Goal: Transaction & Acquisition: Purchase product/service

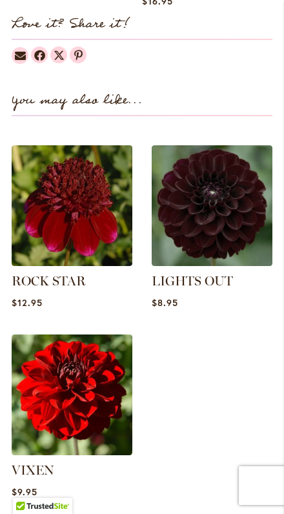
scroll to position [1194, 0]
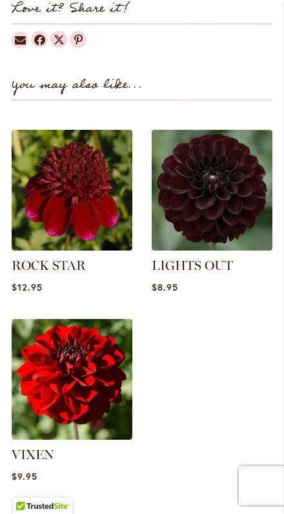
click at [190, 201] on img at bounding box center [212, 190] width 121 height 121
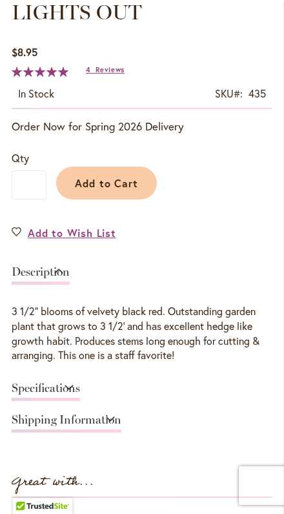
scroll to position [493, 0]
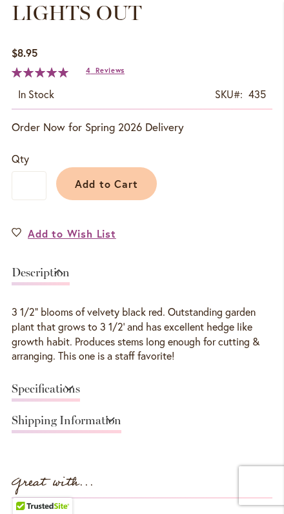
click at [80, 402] on link "Specifications" at bounding box center [46, 392] width 68 height 19
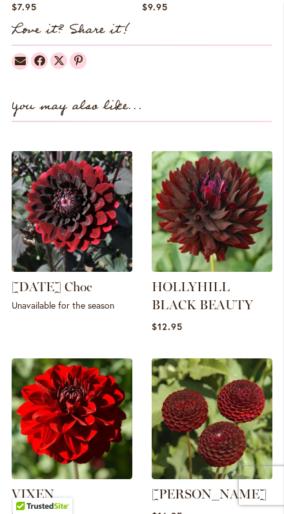
scroll to position [1344, 0]
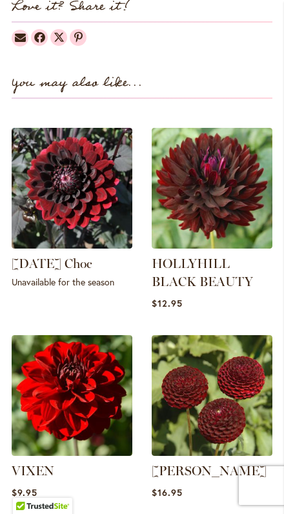
click at [225, 289] on link "HOLLYHILL BLACK BEAUTY" at bounding box center [202, 273] width 101 height 34
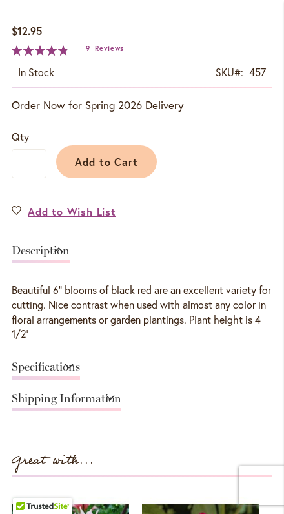
scroll to position [556, 0]
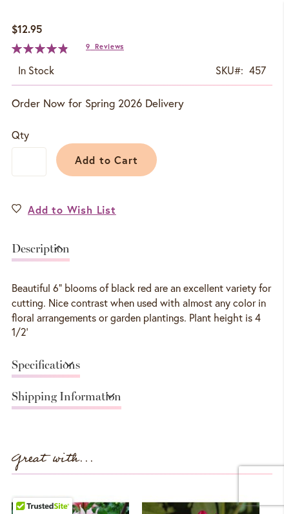
click at [80, 378] on link "Specifications" at bounding box center [46, 368] width 68 height 19
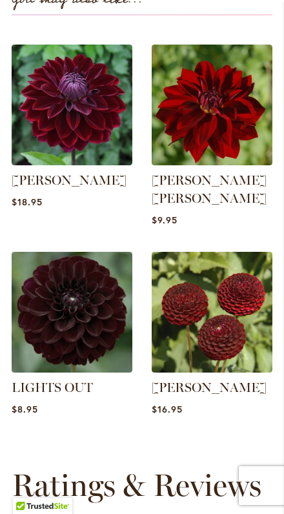
scroll to position [1449, 0]
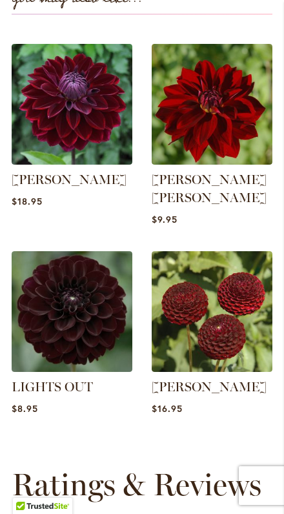
click at [94, 319] on img at bounding box center [72, 311] width 121 height 121
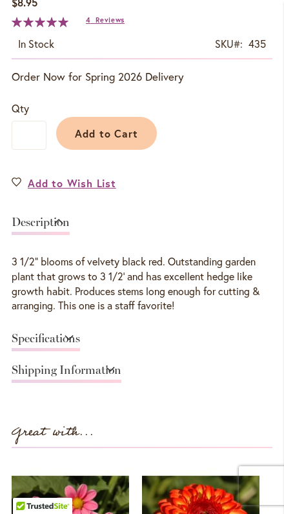
scroll to position [561, 0]
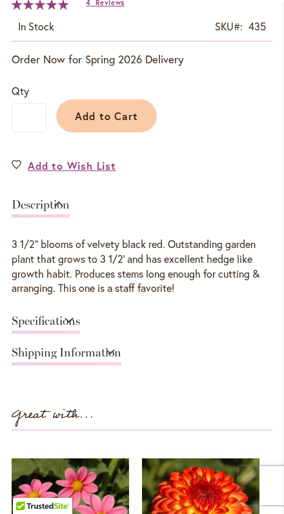
click at [80, 334] on link "Specifications" at bounding box center [46, 324] width 68 height 19
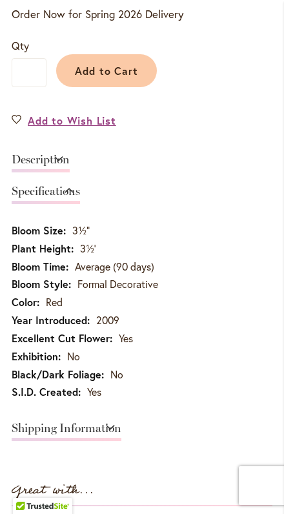
scroll to position [618, 0]
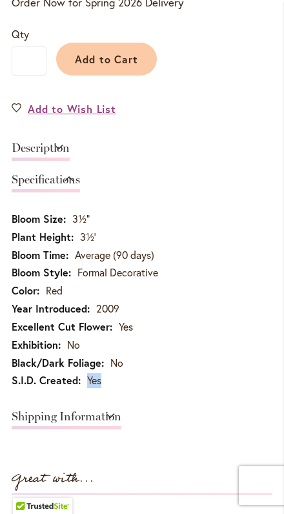
click at [121, 428] on link "Shipping Information" at bounding box center [67, 420] width 110 height 19
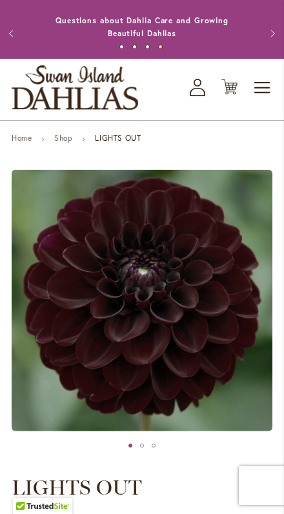
scroll to position [0, 0]
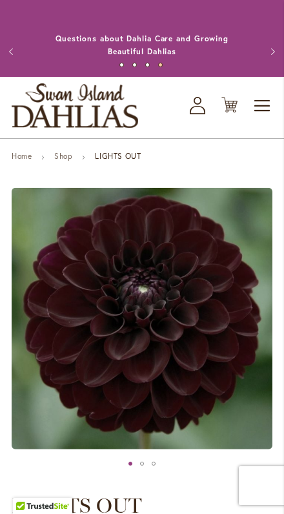
click at [118, 112] on img "store logo" at bounding box center [75, 105] width 127 height 45
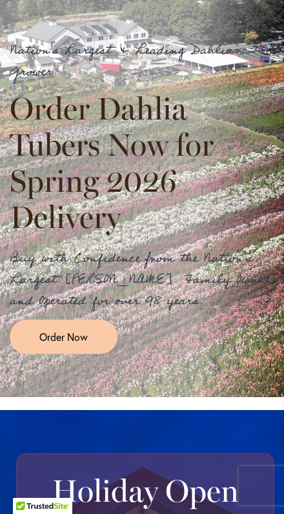
scroll to position [264, 0]
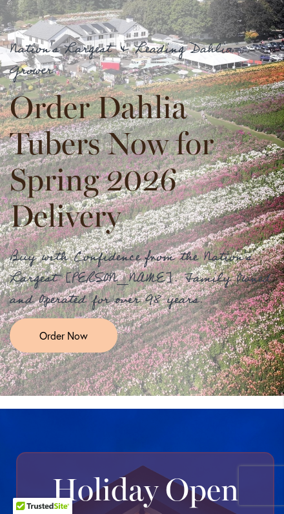
click at [76, 343] on span "Order Now" at bounding box center [63, 335] width 48 height 15
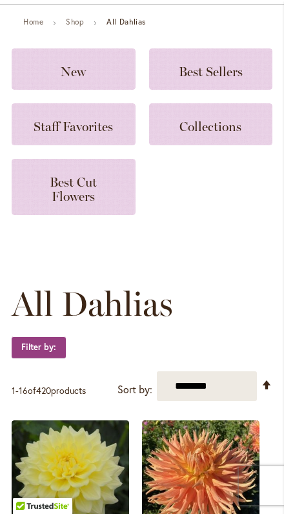
scroll to position [135, 0]
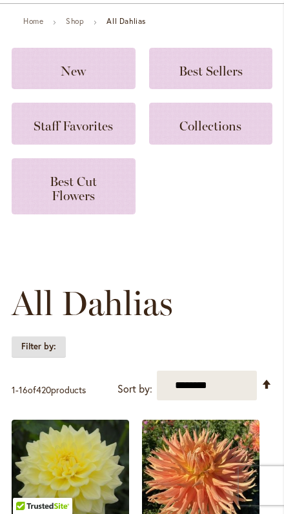
click at [55, 358] on strong "Filter by:" at bounding box center [39, 347] width 54 height 22
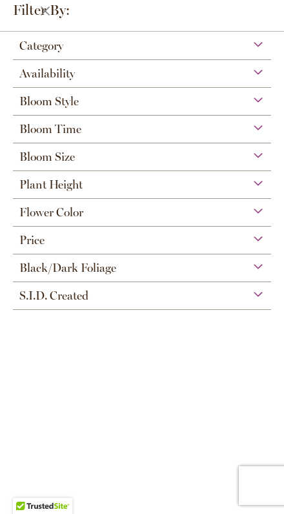
click at [175, 220] on div "Flower Color" at bounding box center [142, 209] width 258 height 21
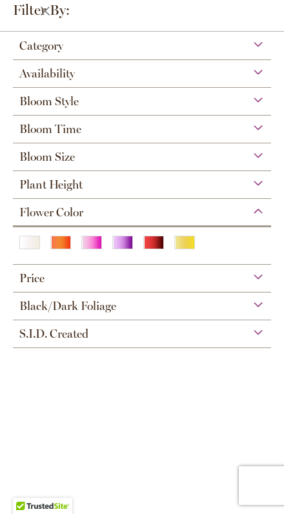
click at [156, 248] on div "Red" at bounding box center [153, 243] width 21 height 14
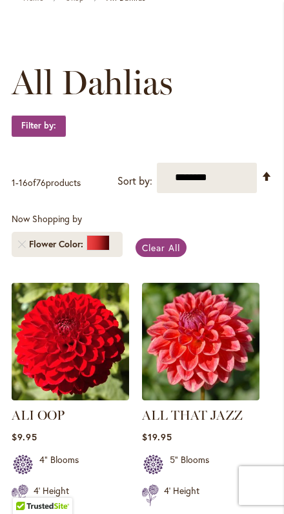
scroll to position [159, 0]
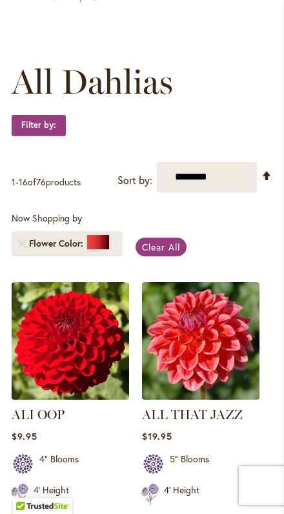
click at [103, 250] on div at bounding box center [98, 243] width 23 height 16
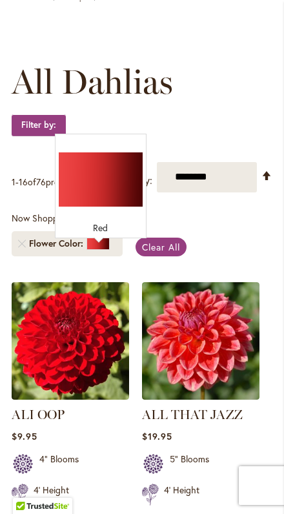
click at [196, 147] on div "Filter by:" at bounding box center [142, 131] width 261 height 35
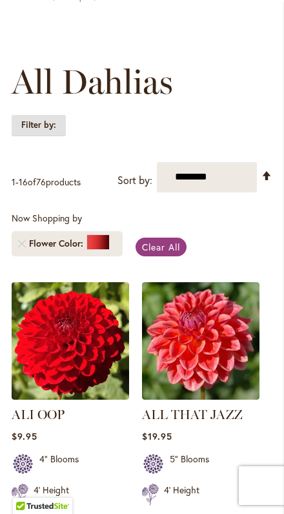
click at [47, 134] on strong "Filter by:" at bounding box center [39, 125] width 54 height 22
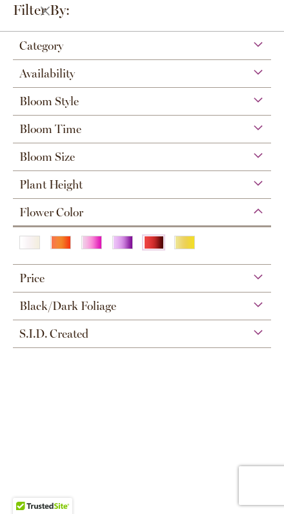
click at [142, 312] on div "Black/Dark Foliage" at bounding box center [142, 303] width 258 height 21
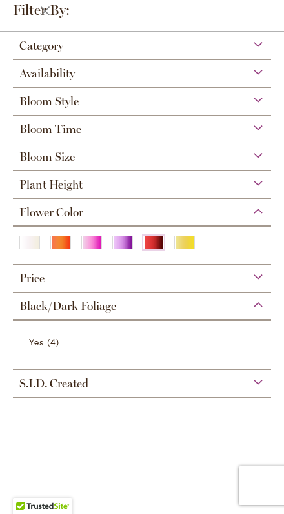
click at [52, 349] on span "4 items" at bounding box center [55, 342] width 16 height 14
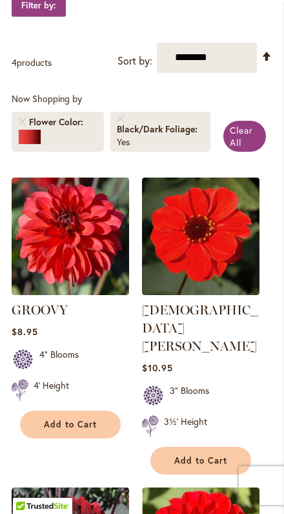
scroll to position [277, 0]
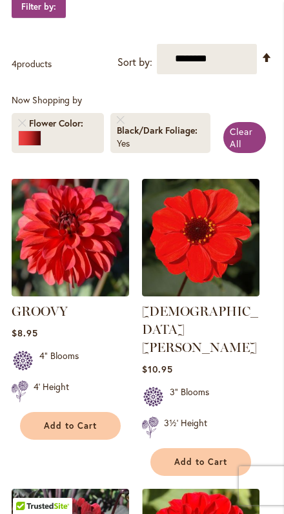
click at [98, 268] on img at bounding box center [71, 238] width 118 height 118
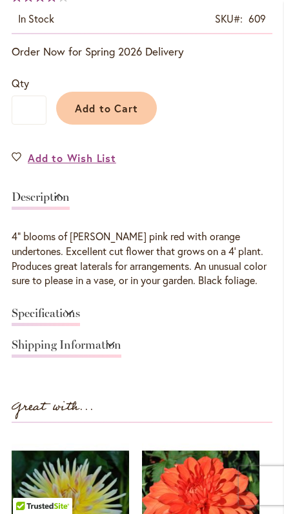
scroll to position [587, 0]
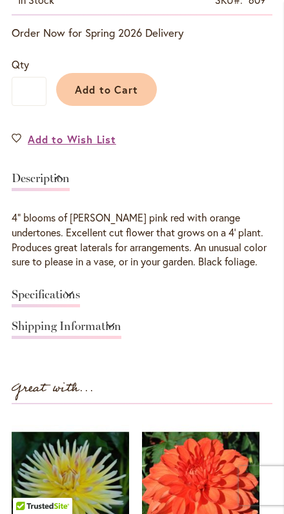
click at [80, 303] on link "Specifications" at bounding box center [46, 298] width 68 height 19
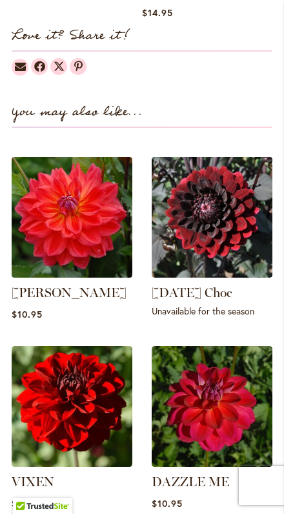
scroll to position [1333, 0]
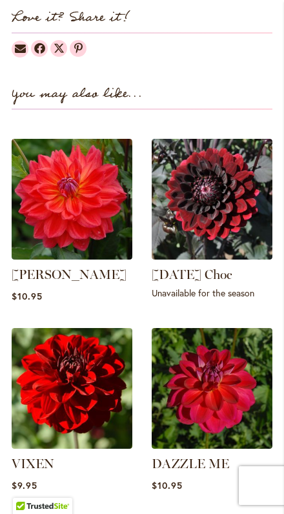
click at [107, 382] on img at bounding box center [72, 388] width 121 height 121
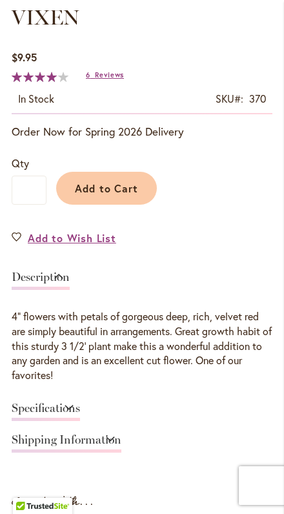
scroll to position [496, 0]
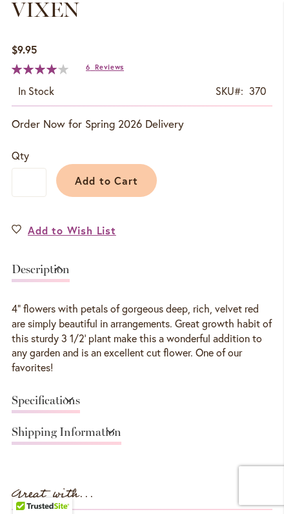
click at [80, 414] on link "Specifications" at bounding box center [46, 404] width 68 height 19
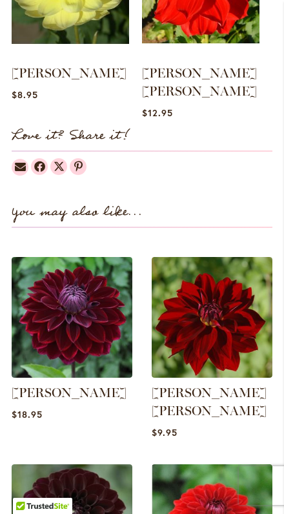
scroll to position [1216, 0]
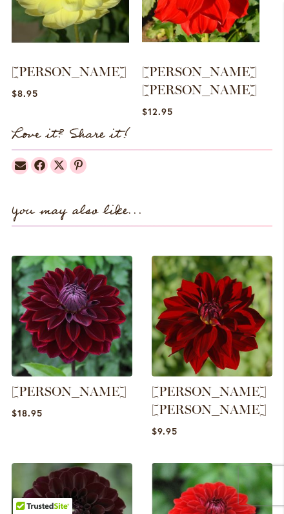
click at [91, 330] on img at bounding box center [72, 316] width 121 height 121
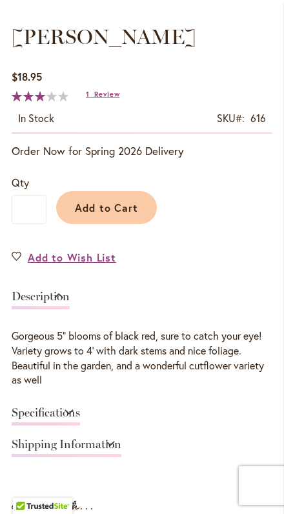
scroll to position [470, 0]
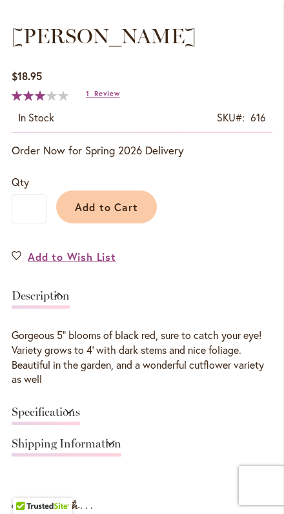
click at [80, 425] on link "Specifications" at bounding box center [46, 415] width 68 height 19
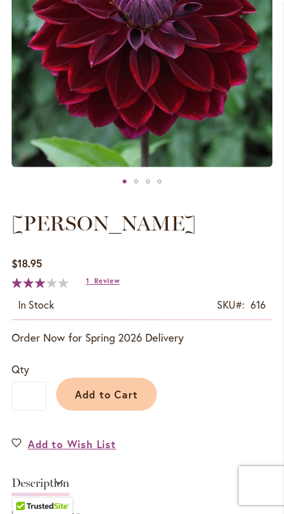
scroll to position [258, 0]
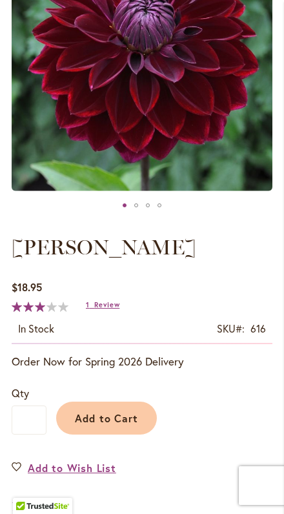
click at [133, 425] on span "Add to Cart" at bounding box center [107, 419] width 64 height 14
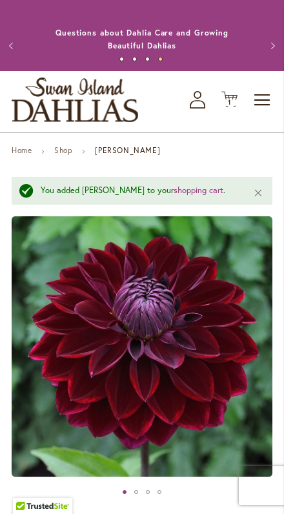
scroll to position [0, 0]
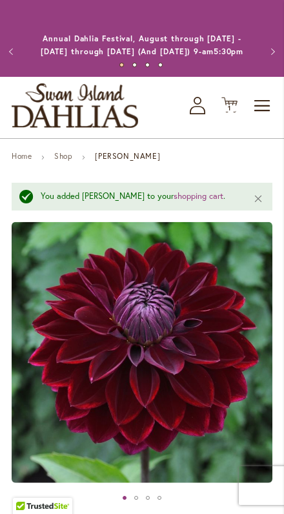
click at [207, 111] on div "Toggle Nav Shop All Shop Dahlia Tubers Collections Fresh Cut Dahlias Gardening …" at bounding box center [142, 107] width 284 height 61
click at [205, 114] on link "My Account Log In/Register" at bounding box center [198, 105] width 16 height 17
click at [205, 110] on icon "My Account" at bounding box center [198, 105] width 16 height 17
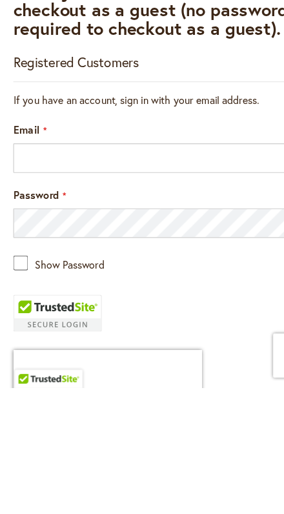
scroll to position [235, 0]
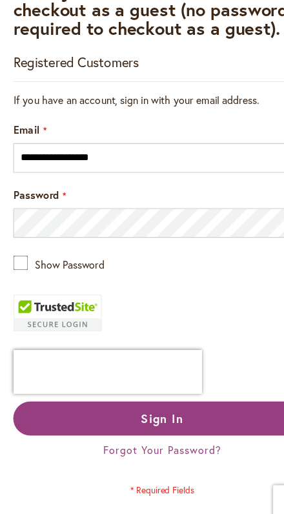
type input "**********"
click at [156, 401] on span "Sign In" at bounding box center [141, 408] width 37 height 14
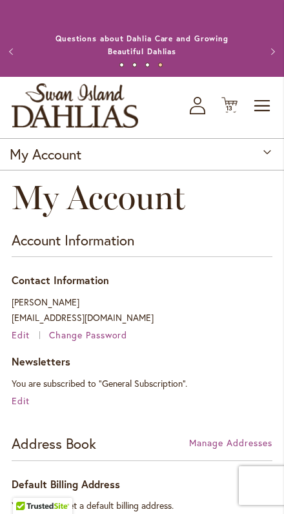
click at [271, 116] on span "Toggle Nav" at bounding box center [262, 106] width 19 height 26
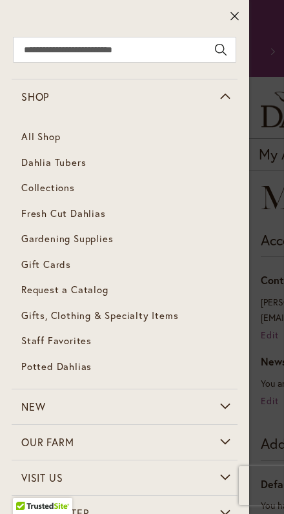
click at [88, 169] on link "Dahlia Tubers" at bounding box center [125, 163] width 226 height 26
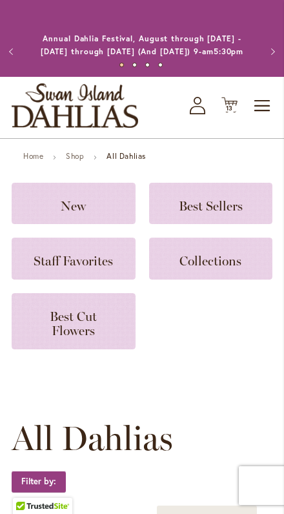
click at [96, 211] on h3 "New" at bounding box center [73, 203] width 93 height 14
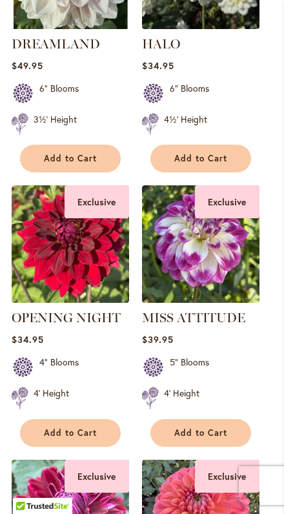
scroll to position [739, 0]
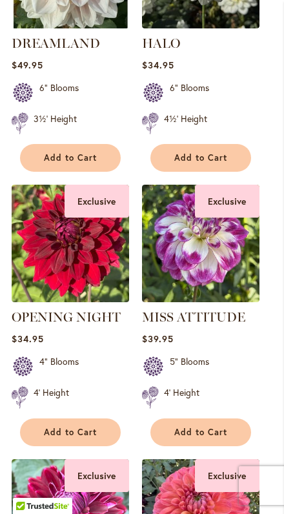
click at [88, 291] on img at bounding box center [71, 244] width 118 height 118
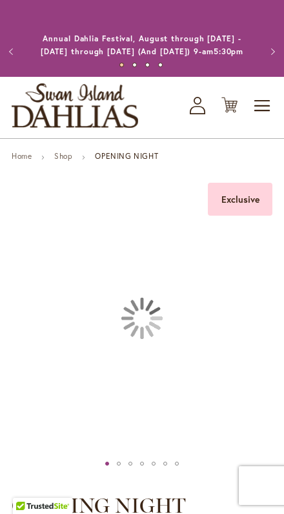
type input "*******"
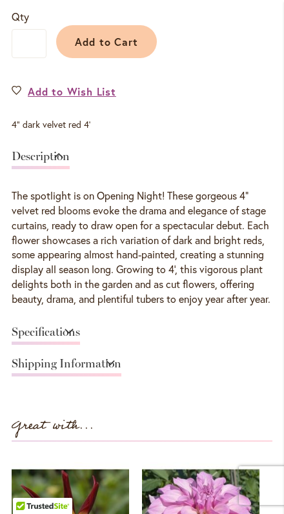
scroll to position [653, 0]
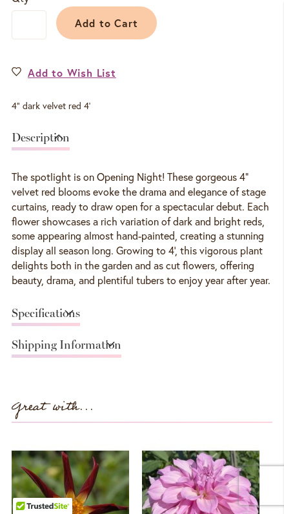
click at [68, 326] on link "Specifications" at bounding box center [46, 317] width 68 height 19
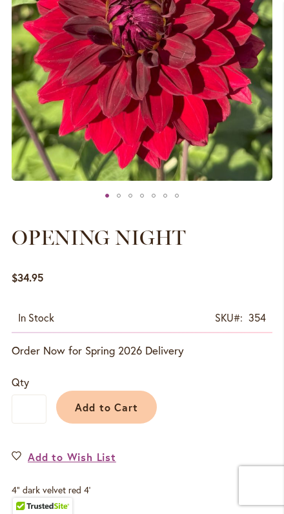
scroll to position [262, 0]
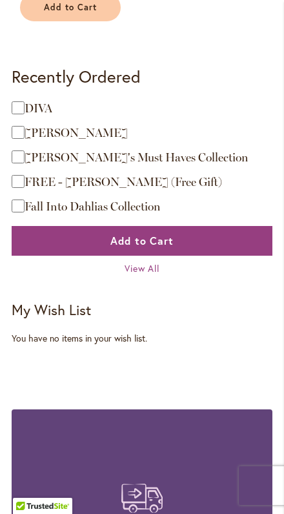
scroll to position [1712, 0]
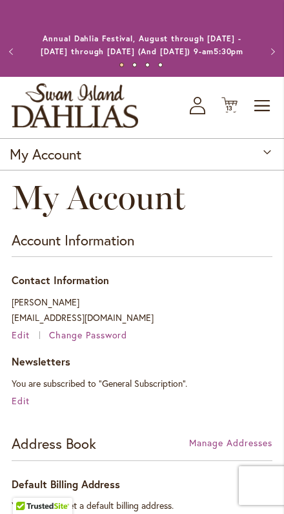
click at [272, 105] on span "Toggle Nav" at bounding box center [262, 106] width 19 height 26
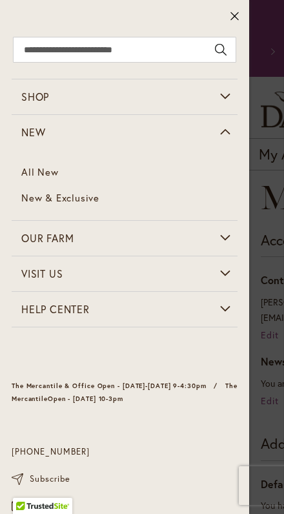
click at [81, 200] on span "New & Exclusive" at bounding box center [60, 197] width 78 height 13
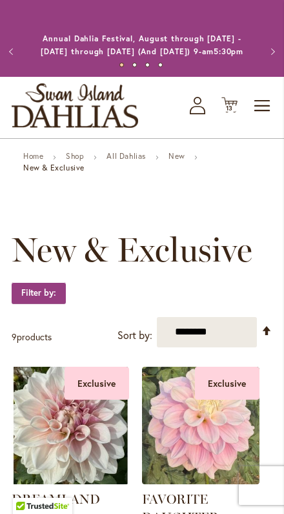
click at [146, 161] on link "All Dahlias" at bounding box center [126, 156] width 39 height 10
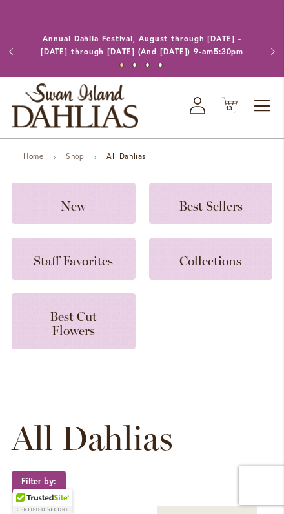
click at [233, 269] on span "Collections" at bounding box center [211, 261] width 62 height 16
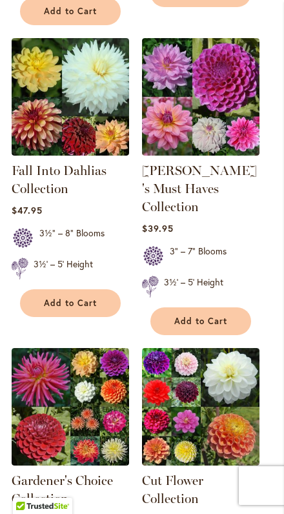
scroll to position [615, 0]
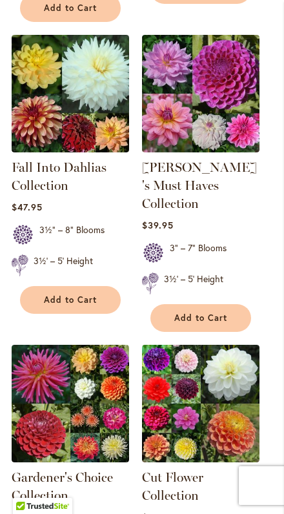
click at [205, 191] on link "[PERSON_NAME]'s Must Haves Collection" at bounding box center [199, 186] width 115 height 52
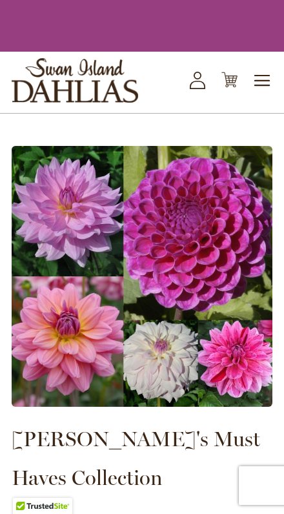
type input "*******"
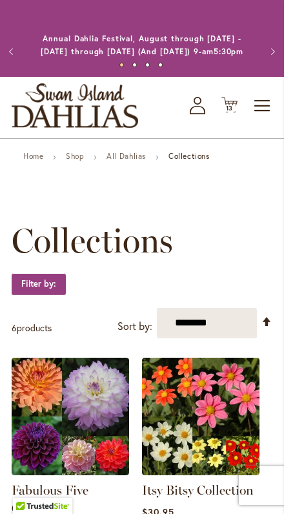
click at [134, 161] on link "All Dahlias" at bounding box center [126, 156] width 39 height 10
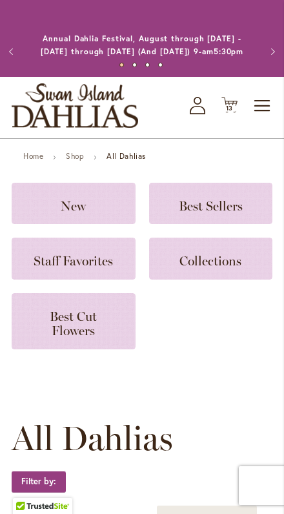
click at [218, 214] on span "Best Sellers" at bounding box center [211, 206] width 64 height 16
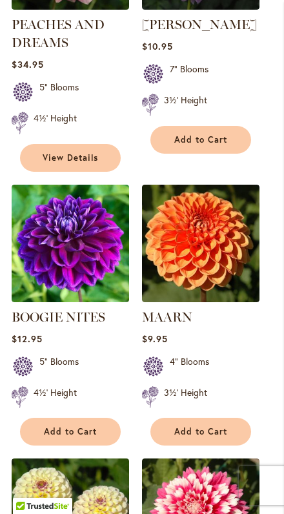
scroll to position [1289, 0]
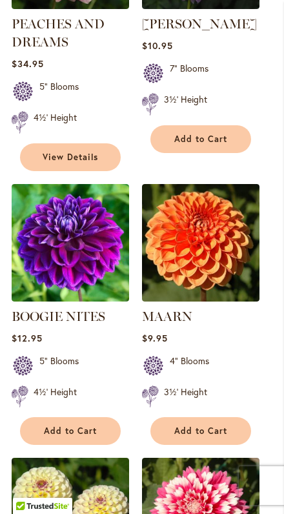
click at [84, 273] on img at bounding box center [71, 243] width 118 height 118
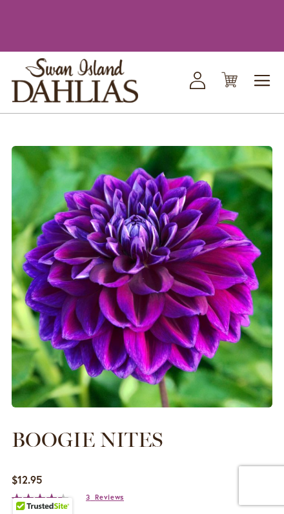
type input "*******"
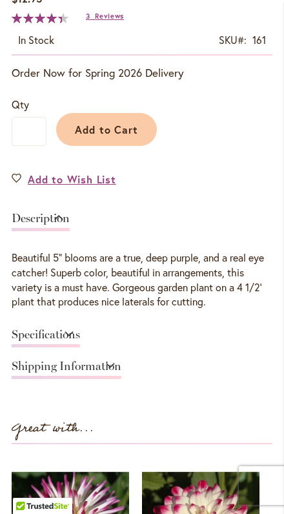
scroll to position [554, 0]
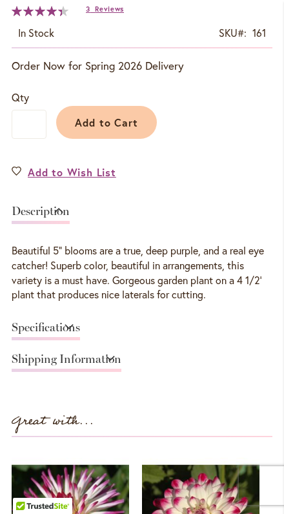
click at [80, 341] on link "Specifications" at bounding box center [46, 331] width 68 height 19
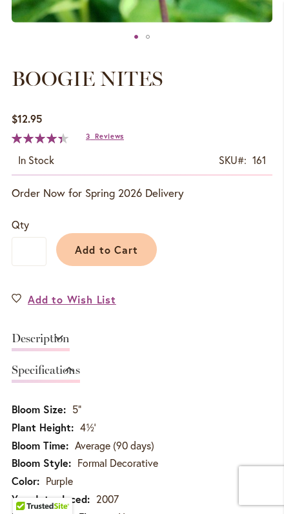
scroll to position [426, 0]
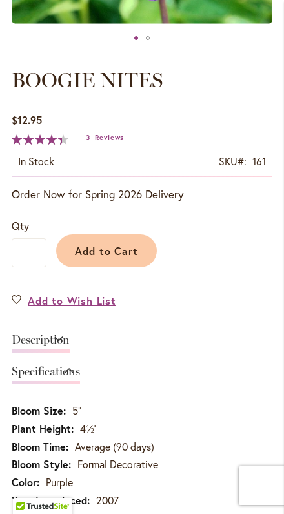
click at [128, 268] on button "Add to Cart" at bounding box center [106, 251] width 101 height 33
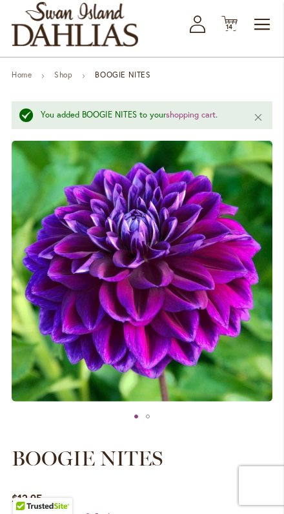
scroll to position [68, 0]
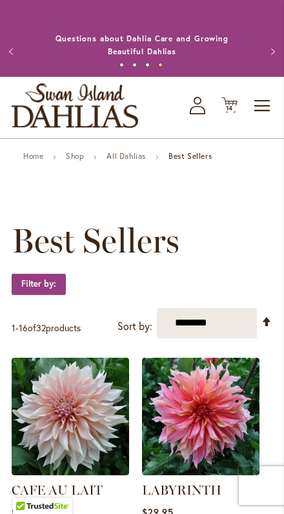
click at [146, 161] on link "All Dahlias" at bounding box center [126, 156] width 39 height 10
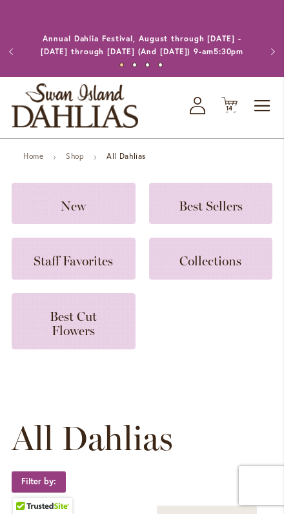
click at [231, 269] on span "Collections" at bounding box center [211, 261] width 62 height 16
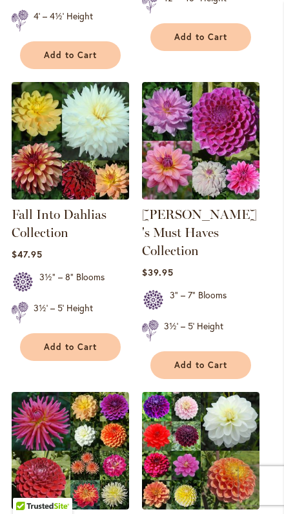
scroll to position [612, 0]
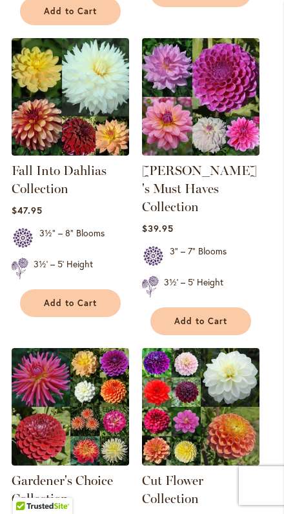
click at [104, 141] on img at bounding box center [71, 97] width 118 height 118
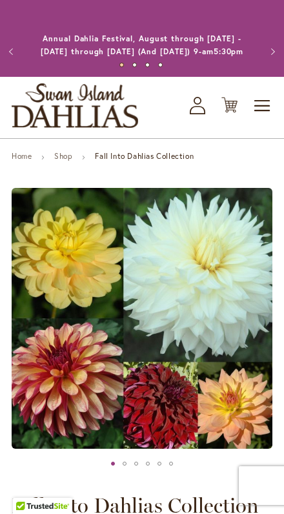
type input "*******"
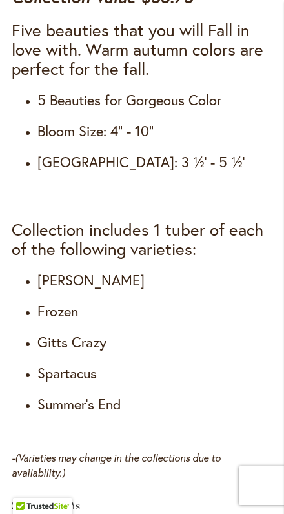
scroll to position [824, 0]
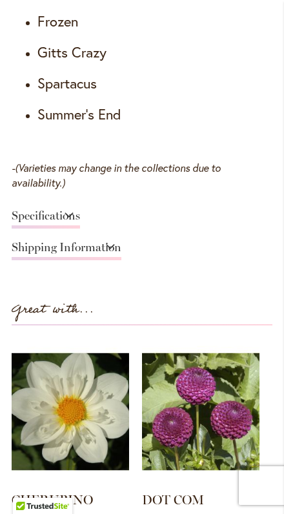
click at [80, 229] on link "Specifications" at bounding box center [46, 219] width 68 height 19
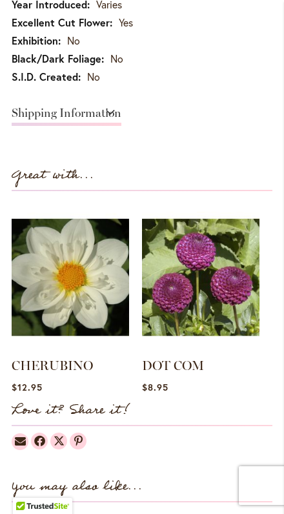
scroll to position [907, 0]
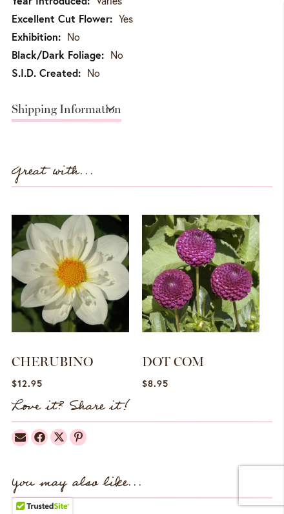
click at [199, 317] on img at bounding box center [201, 273] width 118 height 147
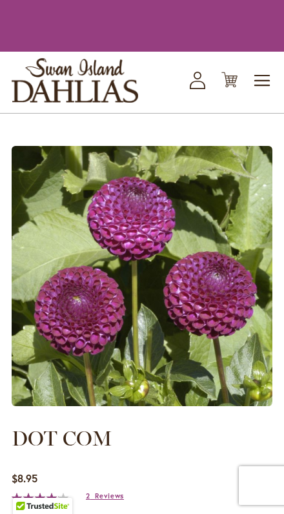
type input "*******"
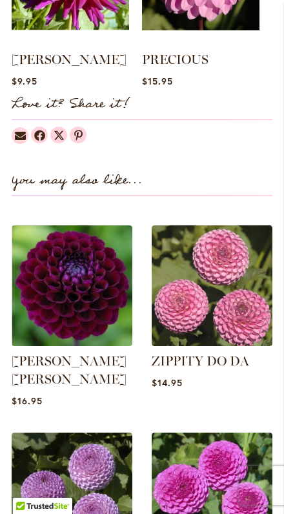
scroll to position [1126, 0]
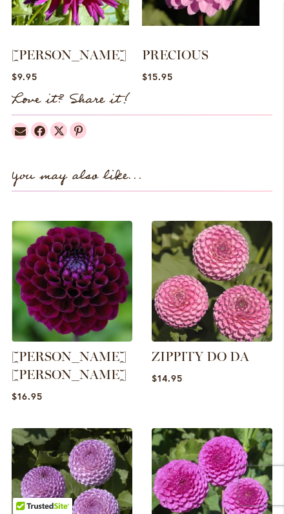
click at [110, 317] on img at bounding box center [72, 281] width 121 height 121
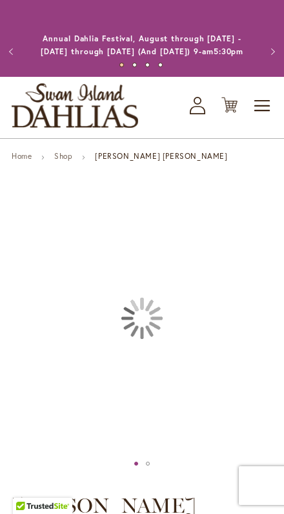
type input "*******"
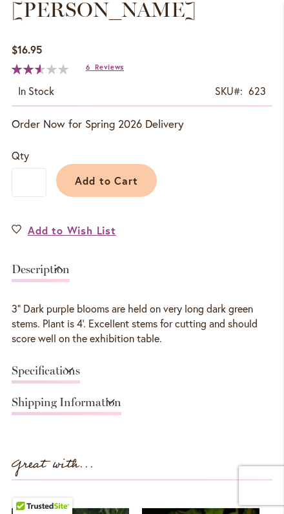
scroll to position [552, 0]
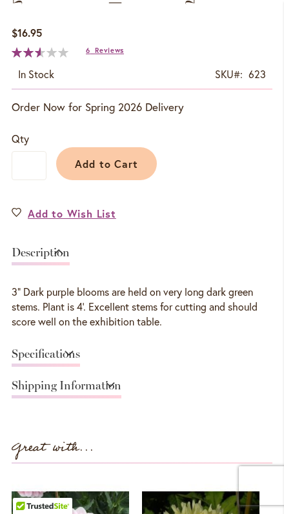
click at [191, 342] on div "Specifications" at bounding box center [142, 358] width 261 height 32
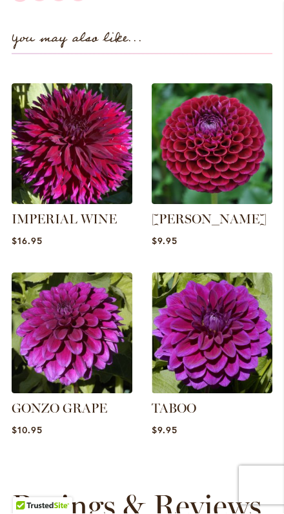
scroll to position [1428, 0]
click at [106, 211] on link "IMPERIAL WINE" at bounding box center [64, 219] width 105 height 16
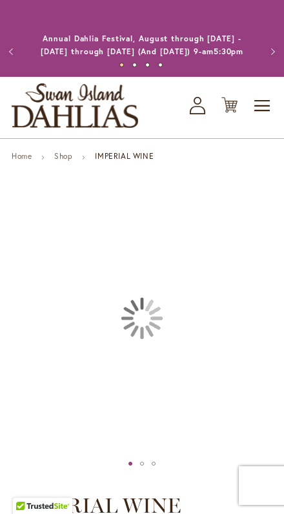
type input "*******"
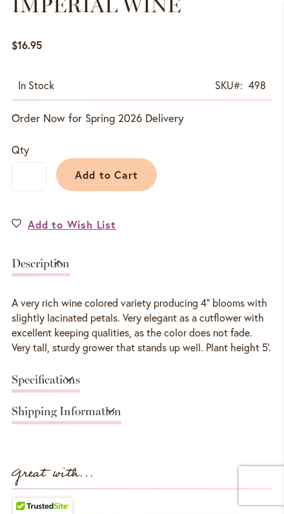
scroll to position [507, 0]
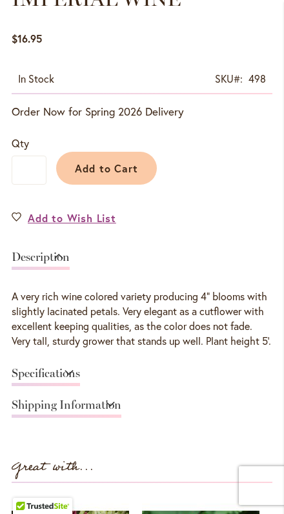
click at [80, 386] on link "Specifications" at bounding box center [46, 377] width 68 height 19
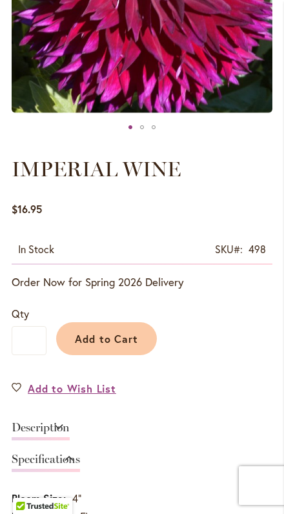
scroll to position [363, 0]
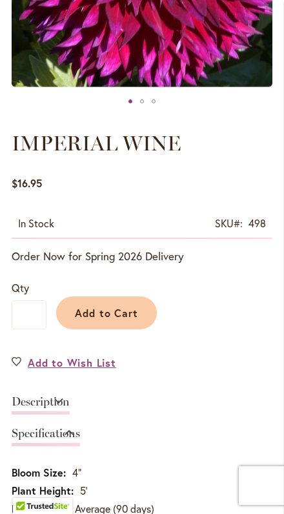
click at [140, 322] on button "Add to Cart" at bounding box center [106, 313] width 101 height 33
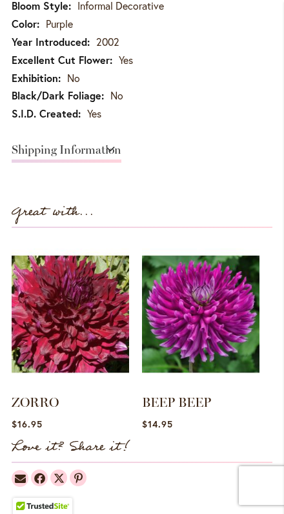
scroll to position [922, 0]
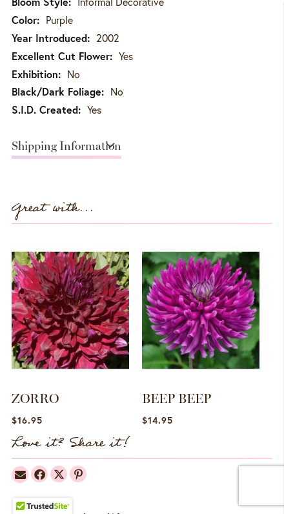
click at [96, 352] on img at bounding box center [71, 310] width 118 height 147
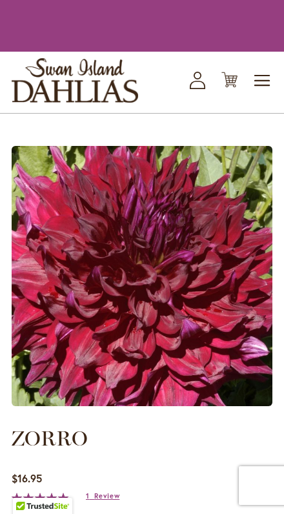
type input "*******"
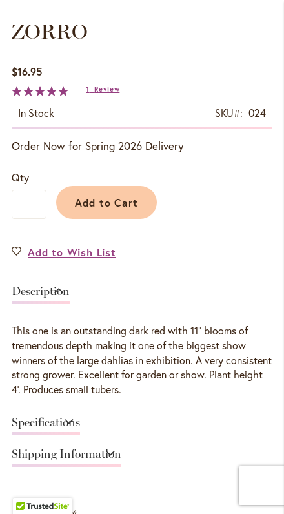
scroll to position [483, 0]
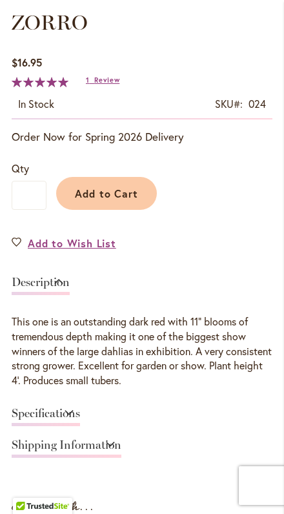
click at [80, 425] on link "Specifications" at bounding box center [46, 417] width 68 height 19
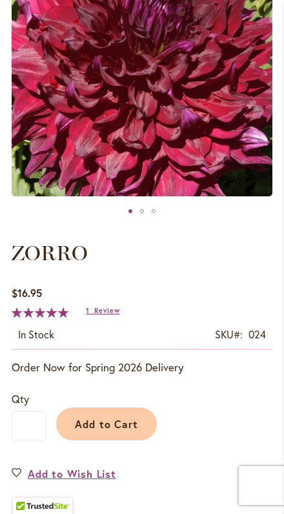
scroll to position [0, 0]
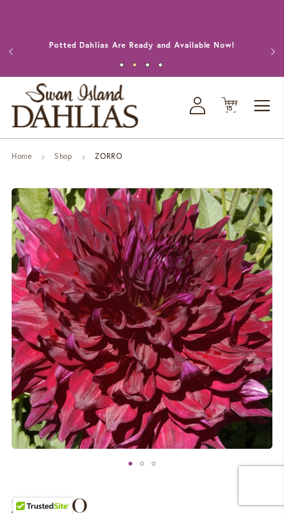
click at [72, 161] on link "Shop" at bounding box center [63, 156] width 18 height 10
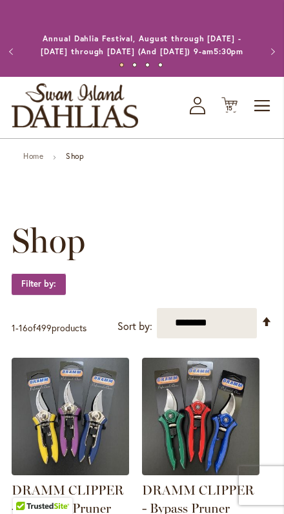
click at [264, 119] on span "Toggle Nav" at bounding box center [262, 106] width 19 height 26
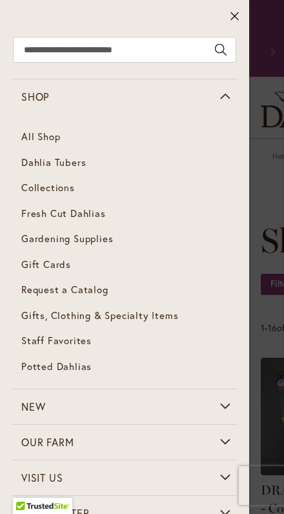
click at [89, 164] on link "Dahlia Tubers" at bounding box center [125, 163] width 226 height 26
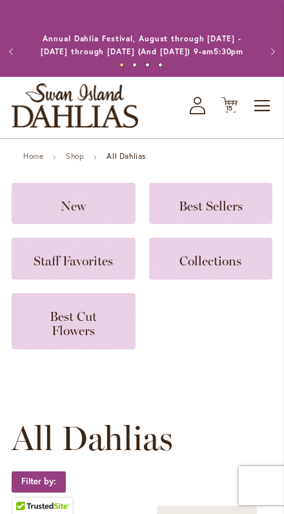
click at [92, 339] on span "Best Cut Flowers" at bounding box center [73, 324] width 47 height 30
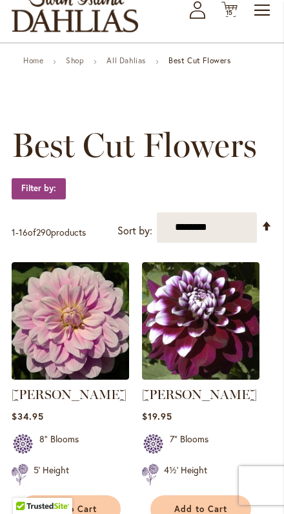
scroll to position [105, 0]
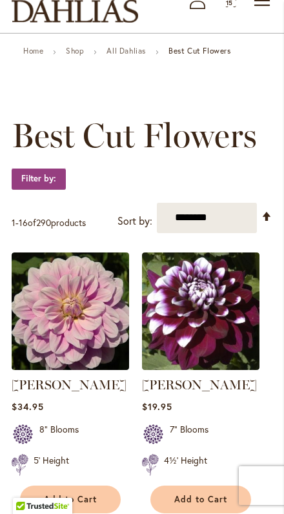
click at [204, 346] on img at bounding box center [201, 312] width 118 height 118
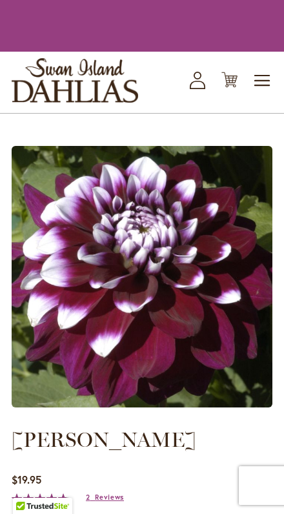
type input "*******"
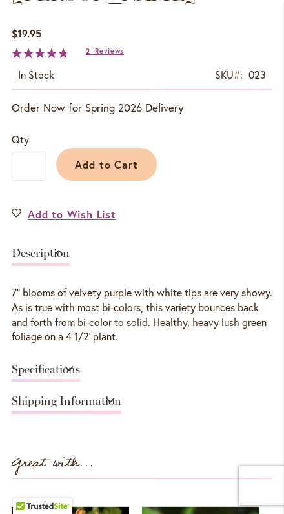
scroll to position [514, 0]
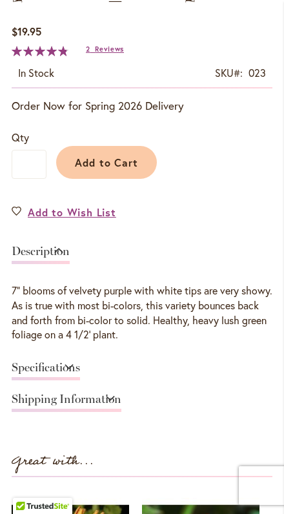
click at [80, 374] on link "Specifications" at bounding box center [46, 371] width 68 height 19
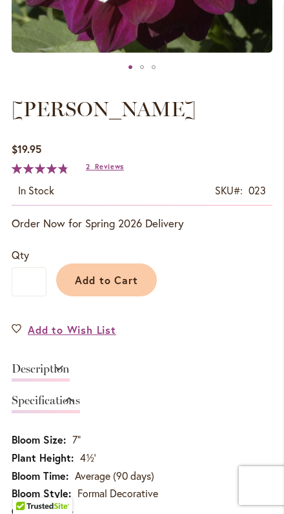
scroll to position [323, 0]
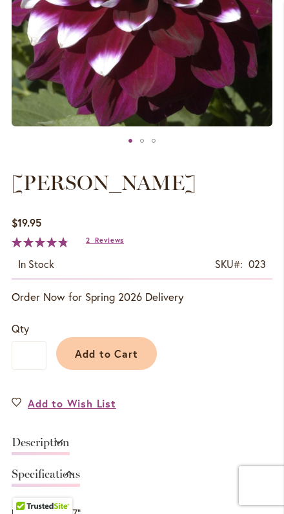
click at [130, 358] on span "Add to Cart" at bounding box center [107, 354] width 64 height 14
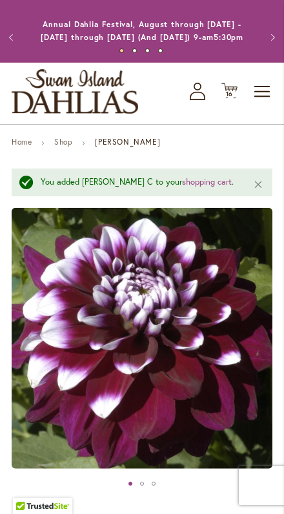
scroll to position [0, 0]
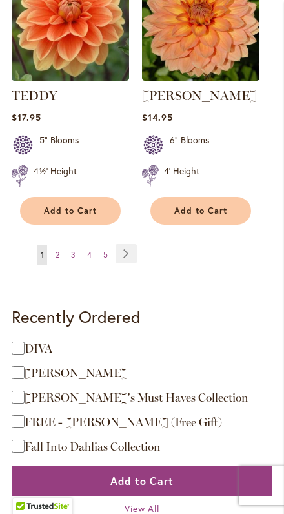
scroll to position [2372, 0]
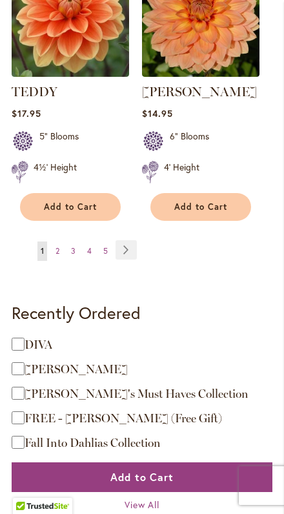
click at [134, 260] on link "Page Next" at bounding box center [126, 249] width 21 height 19
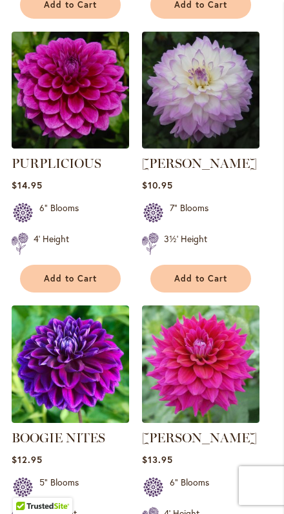
scroll to position [1150, 0]
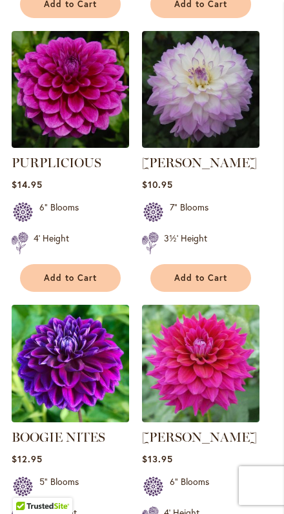
click at [97, 142] on img at bounding box center [71, 90] width 118 height 118
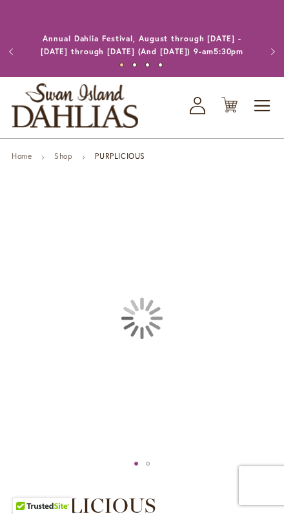
type input "*******"
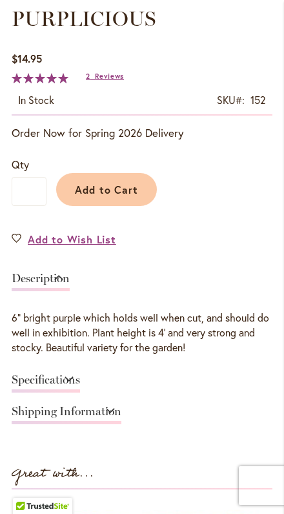
scroll to position [488, 0]
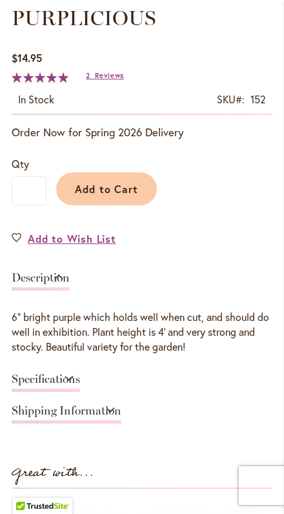
click at [80, 392] on link "Specifications" at bounding box center [46, 383] width 68 height 19
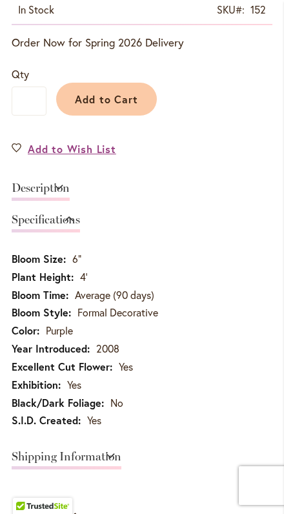
scroll to position [591, 0]
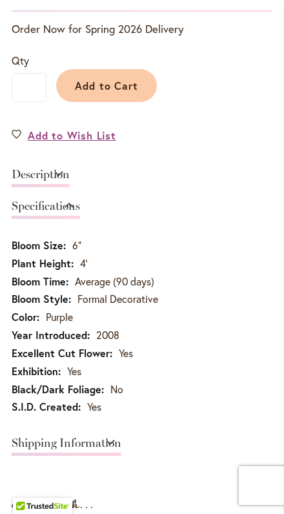
click at [121, 89] on button "Add to Cart" at bounding box center [106, 85] width 101 height 33
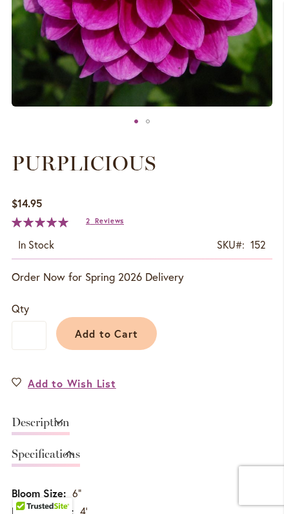
scroll to position [348, 0]
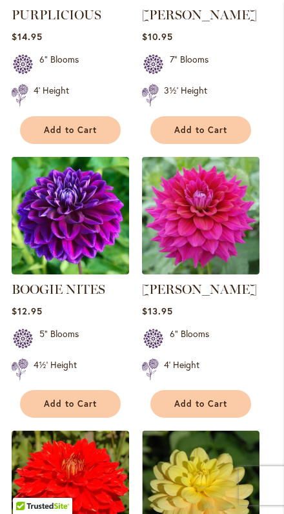
scroll to position [1298, 0]
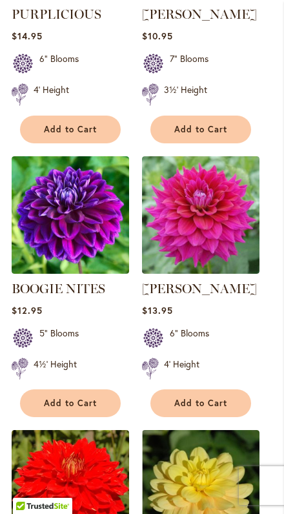
click at [91, 417] on button "Add to Cart" at bounding box center [70, 404] width 101 height 28
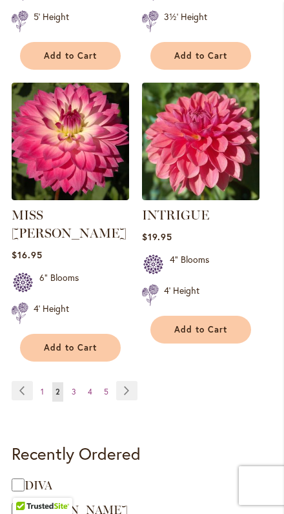
scroll to position [2229, 0]
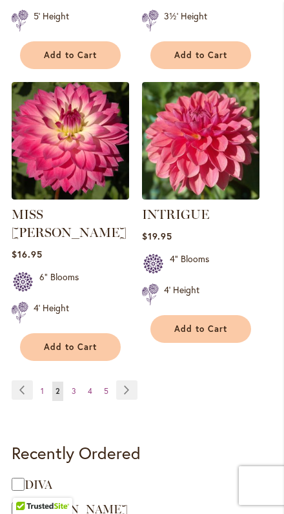
click at [134, 400] on link "Page Next" at bounding box center [126, 390] width 21 height 19
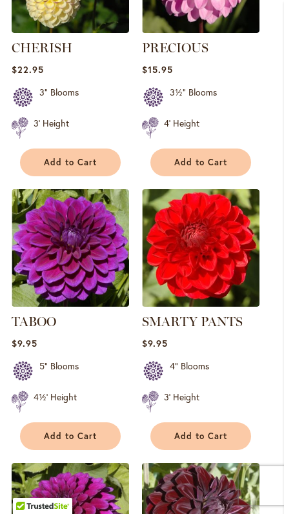
scroll to position [445, 0]
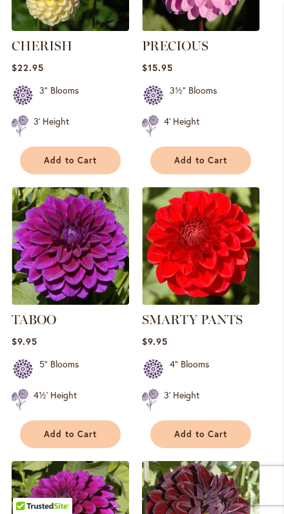
click at [88, 279] on img at bounding box center [71, 246] width 118 height 118
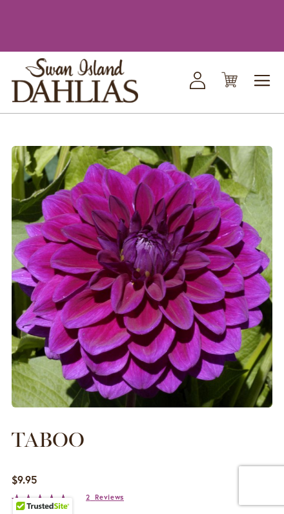
type input "*******"
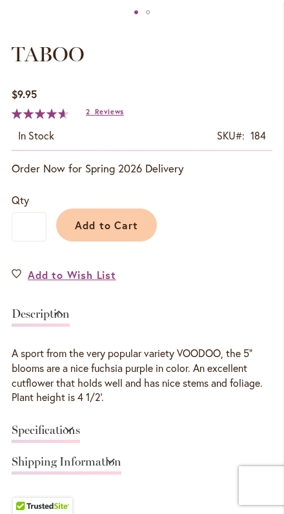
scroll to position [492, 0]
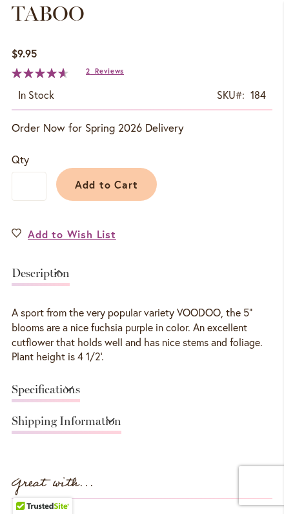
click at [80, 403] on link "Specifications" at bounding box center [46, 393] width 68 height 19
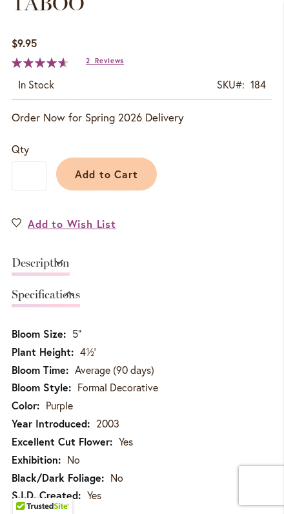
scroll to position [464, 0]
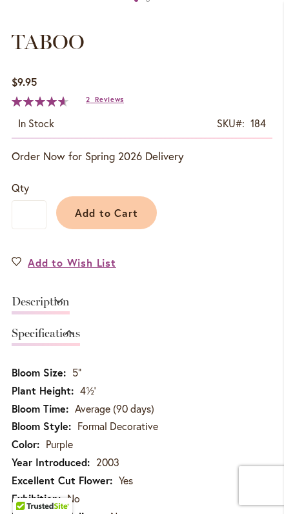
click at [121, 220] on span "Add to Cart" at bounding box center [107, 213] width 64 height 14
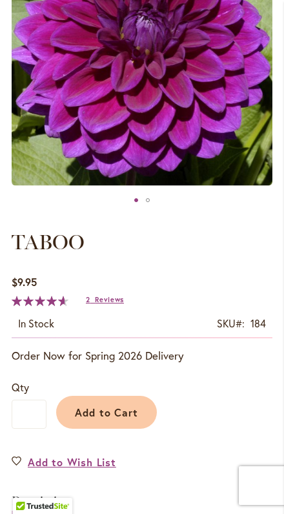
scroll to position [271, 0]
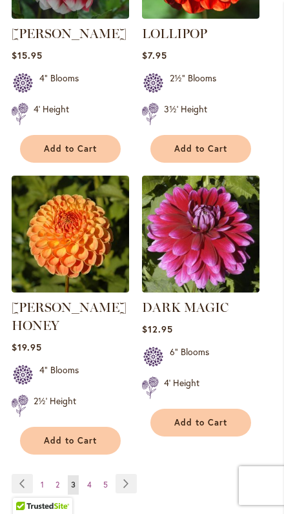
scroll to position [2156, 0]
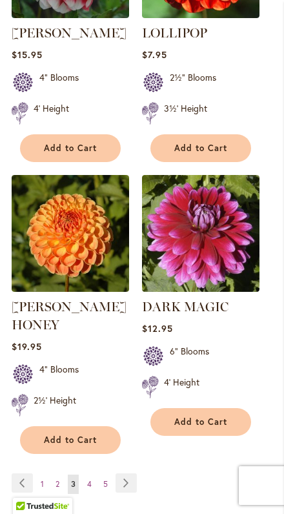
click at [133, 474] on link "Page Next" at bounding box center [126, 483] width 21 height 19
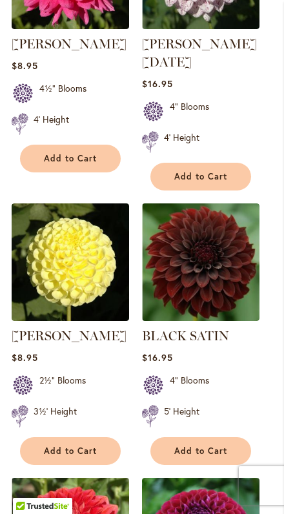
scroll to position [1872, 0]
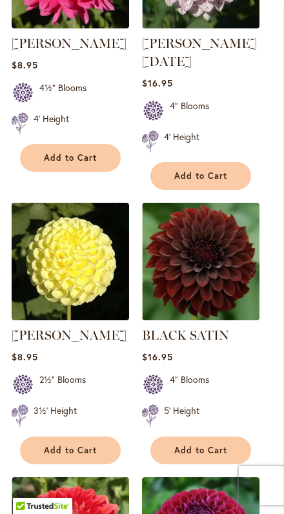
click at [230, 308] on img at bounding box center [201, 262] width 118 height 118
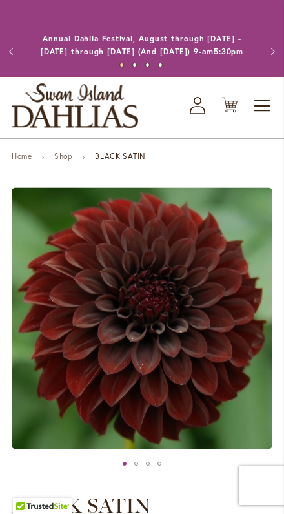
type input "*******"
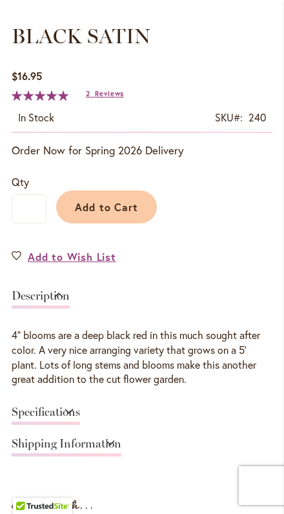
scroll to position [470, 0]
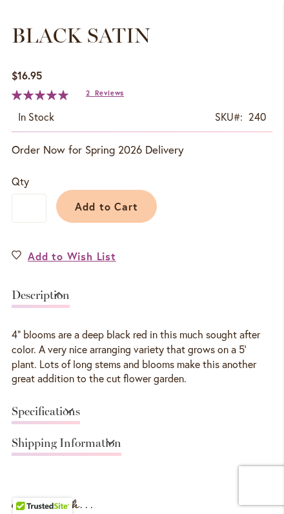
click at [80, 422] on link "Specifications" at bounding box center [46, 415] width 68 height 19
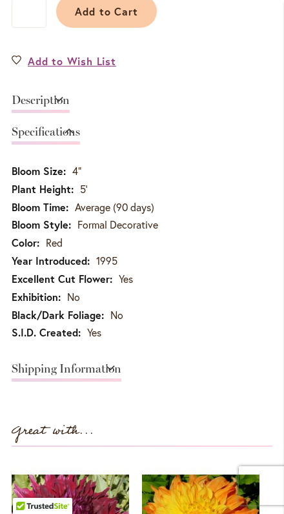
scroll to position [658, 0]
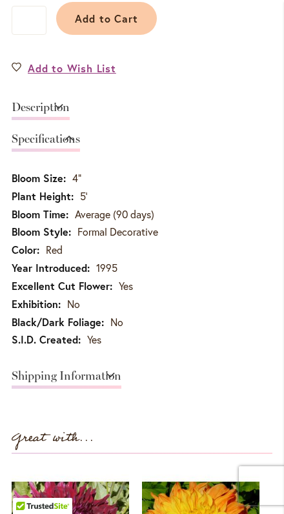
click at [129, 25] on span "Add to Cart" at bounding box center [107, 19] width 64 height 14
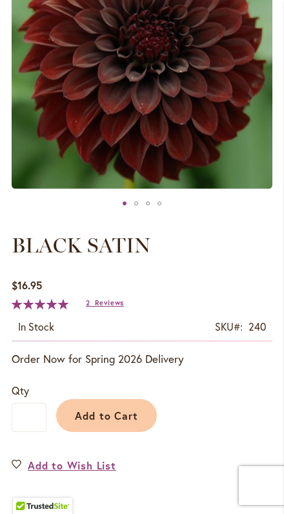
scroll to position [294, 0]
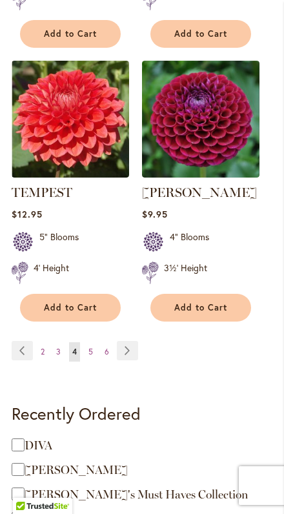
scroll to position [2291, 0]
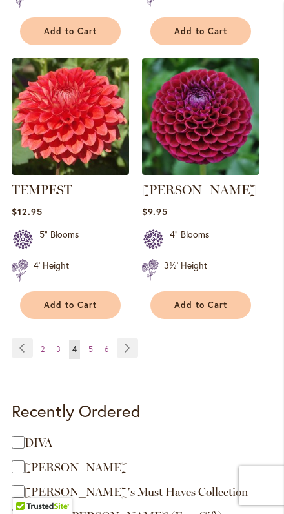
click at [136, 358] on link "Page Next" at bounding box center [127, 348] width 21 height 19
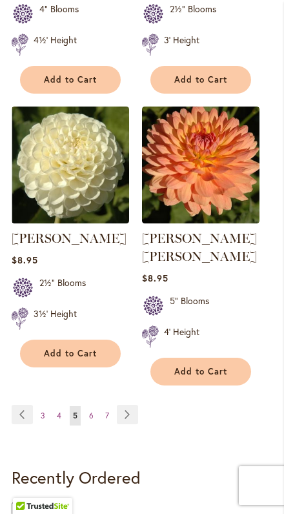
scroll to position [2172, 0]
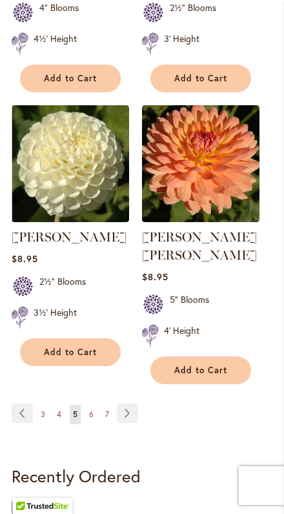
click at [132, 423] on link "Page Next" at bounding box center [127, 413] width 21 height 19
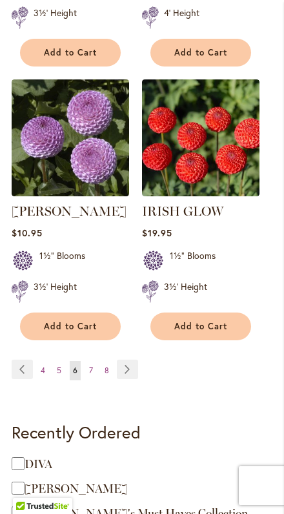
scroll to position [2297, 0]
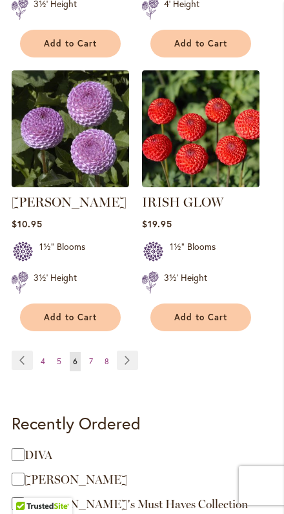
click at [121, 351] on link "Page Next" at bounding box center [127, 360] width 21 height 19
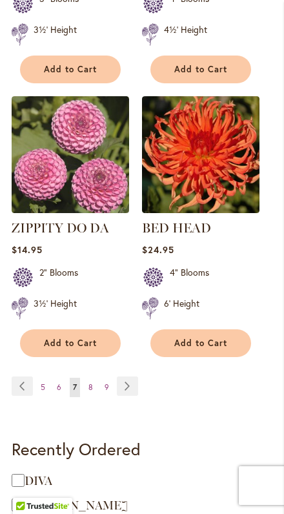
scroll to position [2222, 0]
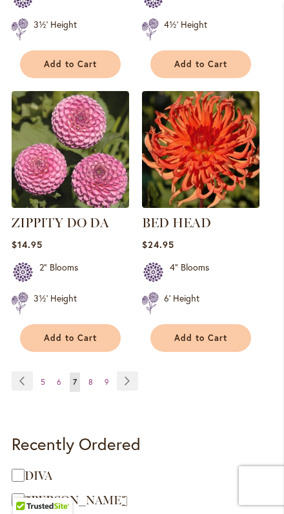
click at [134, 372] on link "Page Next" at bounding box center [127, 381] width 21 height 19
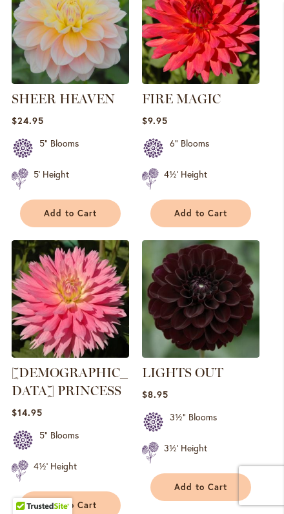
scroll to position [1507, 0]
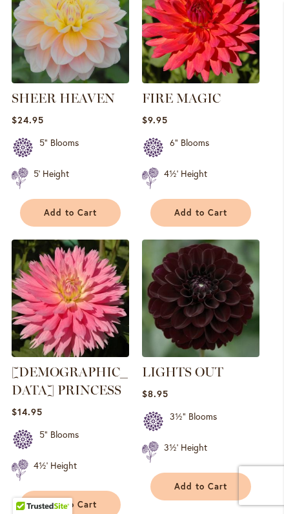
click at [213, 321] on img at bounding box center [201, 299] width 118 height 118
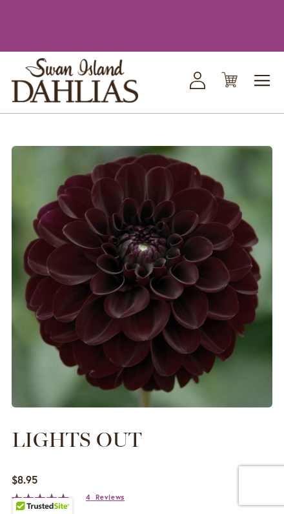
type input "*******"
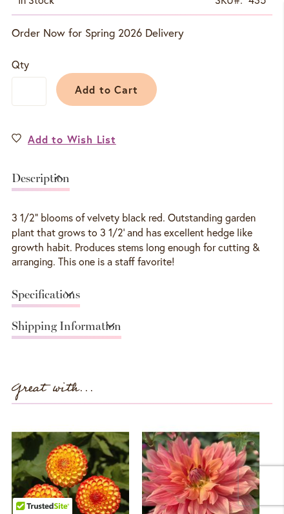
scroll to position [602, 0]
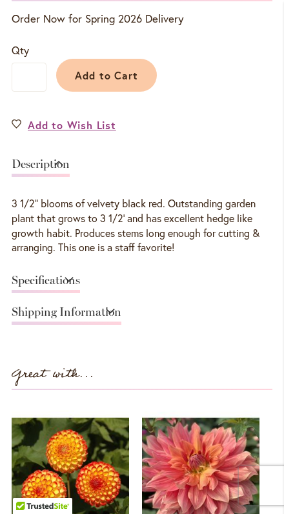
click at [80, 291] on link "Specifications" at bounding box center [46, 284] width 68 height 19
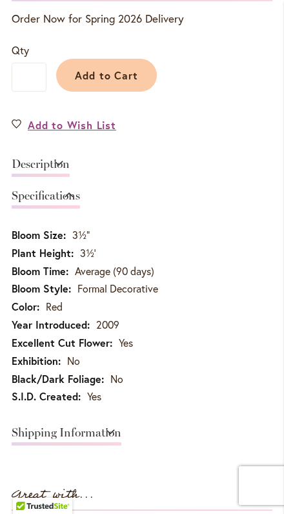
click at [126, 82] on span "Add to Cart" at bounding box center [107, 75] width 64 height 14
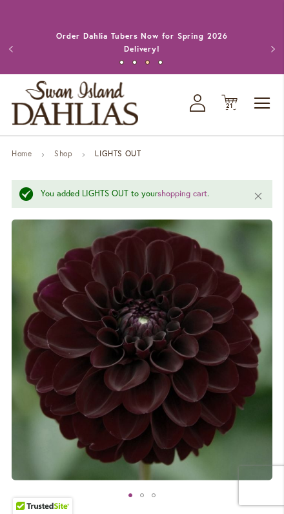
scroll to position [0, 0]
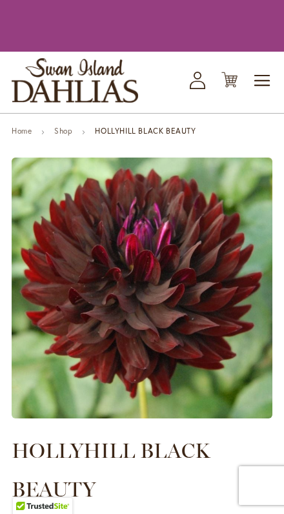
type input "*******"
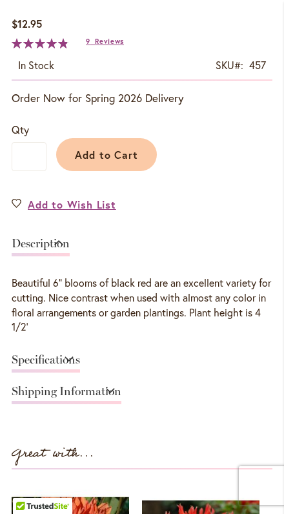
scroll to position [563, 0]
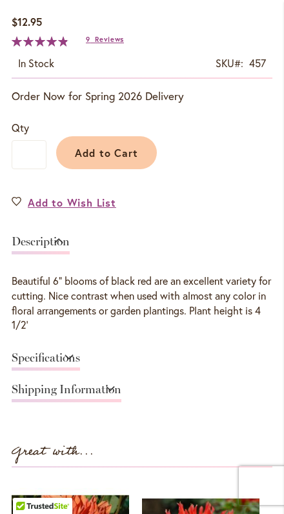
click at [80, 371] on link "Specifications" at bounding box center [46, 361] width 68 height 19
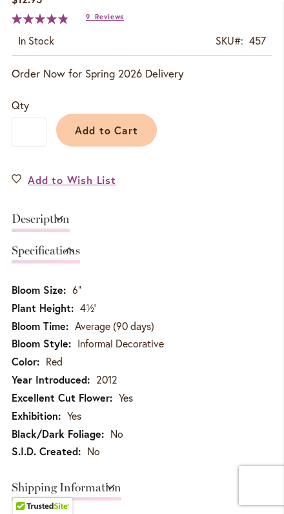
scroll to position [588, 0]
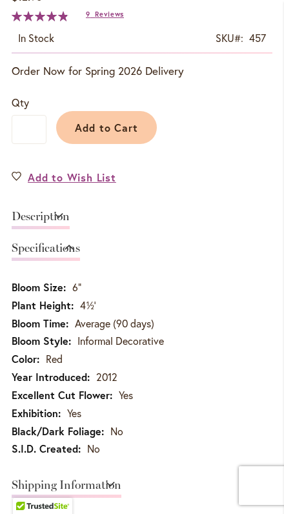
click at [117, 130] on button "Add to Cart" at bounding box center [106, 127] width 101 height 33
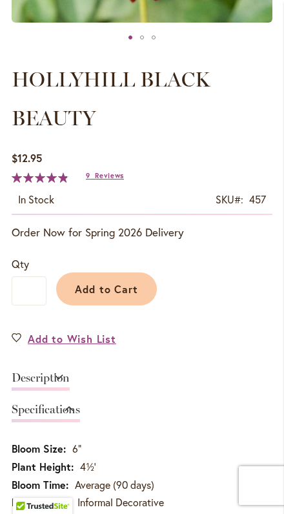
scroll to position [436, 0]
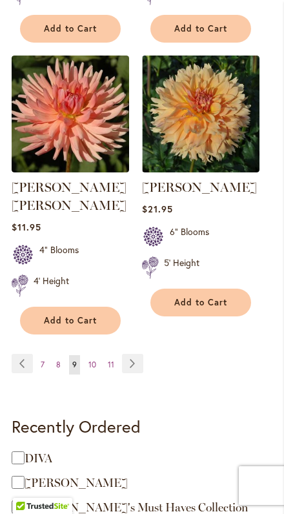
scroll to position [2280, 0]
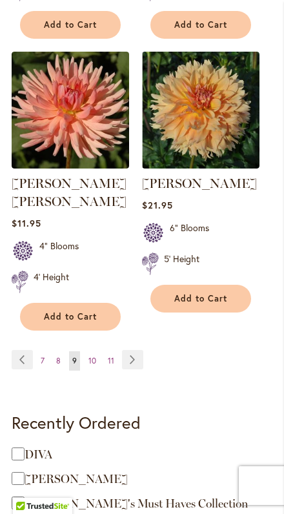
click at [138, 350] on link "Page Next" at bounding box center [132, 359] width 21 height 19
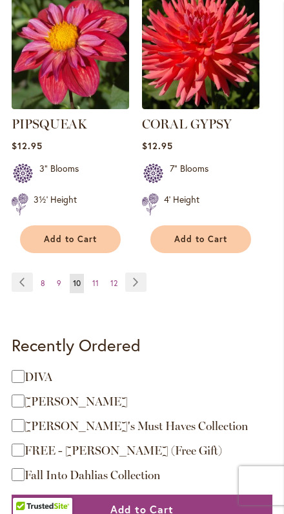
scroll to position [2329, 0]
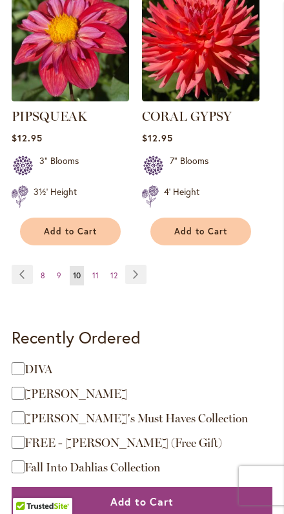
click at [136, 271] on link "Page Next" at bounding box center [135, 274] width 21 height 19
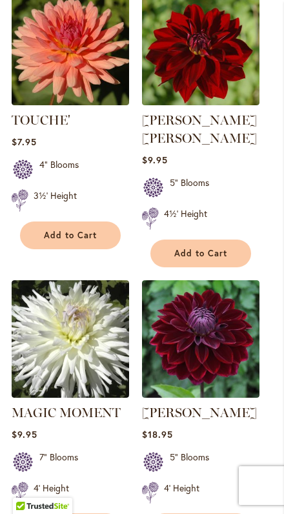
scroll to position [1262, 0]
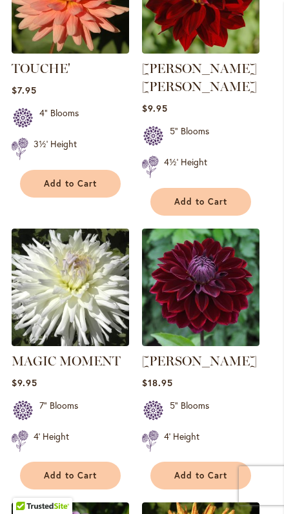
click at [223, 290] on img at bounding box center [201, 288] width 118 height 118
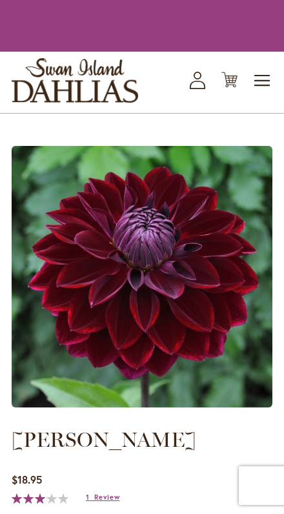
type input "*******"
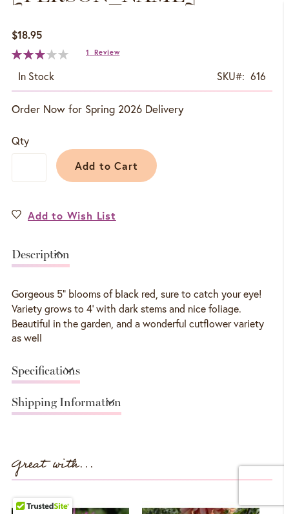
scroll to position [527, 0]
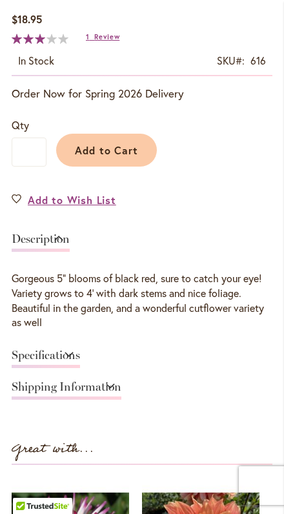
click at [80, 368] on link "Specifications" at bounding box center [46, 359] width 68 height 19
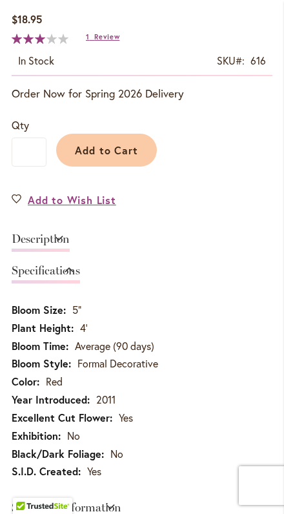
click at [119, 157] on span "Add to Cart" at bounding box center [107, 150] width 64 height 14
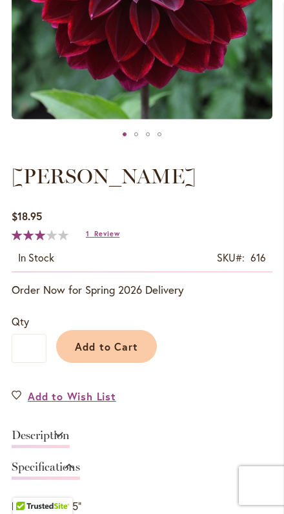
scroll to position [357, 0]
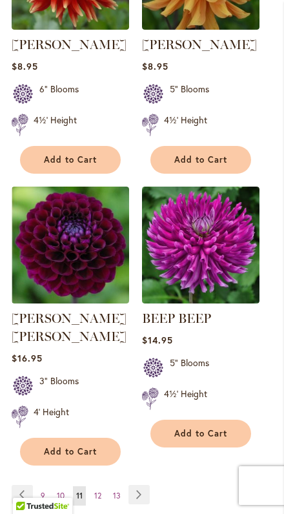
scroll to position [2146, 0]
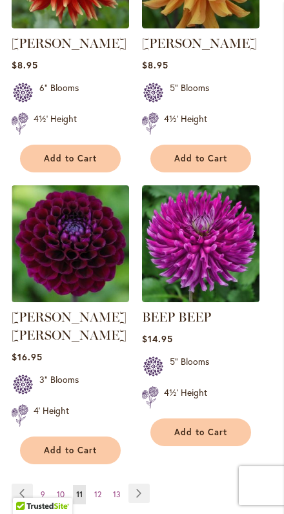
click at [145, 484] on link "Page Next" at bounding box center [139, 493] width 21 height 19
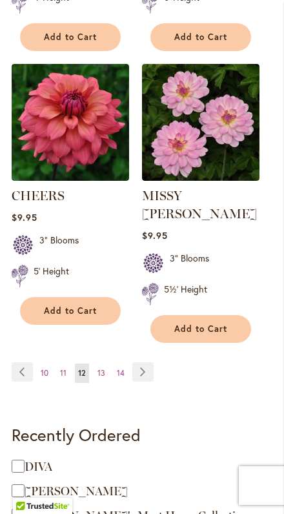
scroll to position [2233, 0]
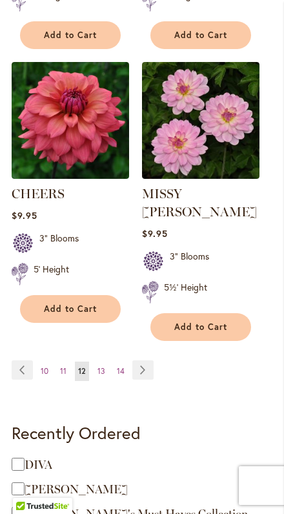
click at [152, 367] on link "Page Next" at bounding box center [142, 370] width 21 height 19
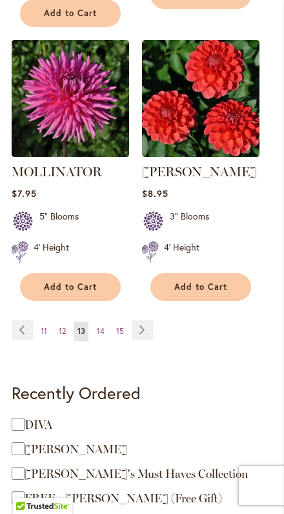
scroll to position [2311, 0]
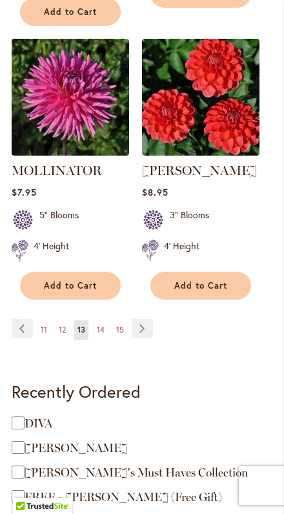
click at [146, 322] on link "Page Next" at bounding box center [142, 328] width 21 height 19
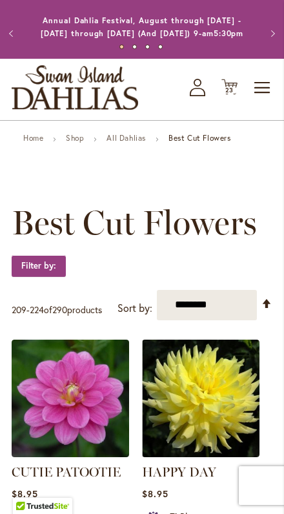
scroll to position [33, 0]
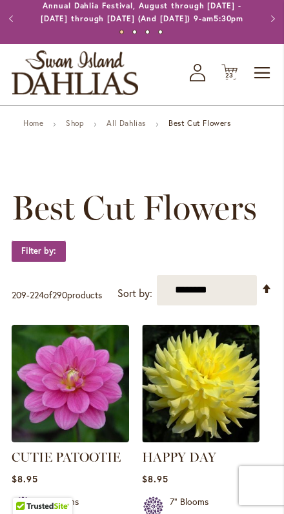
click at [146, 128] on link "All Dahlias" at bounding box center [126, 123] width 39 height 10
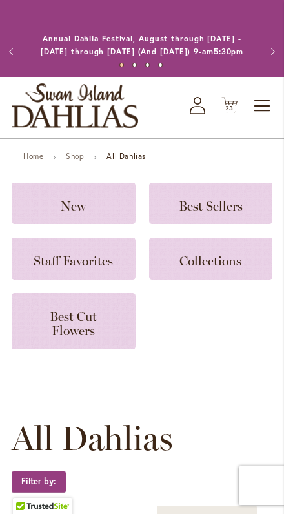
click at [233, 214] on span "Best Sellers" at bounding box center [211, 206] width 64 height 16
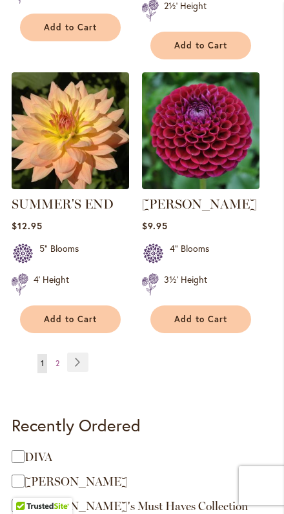
scroll to position [2244, 0]
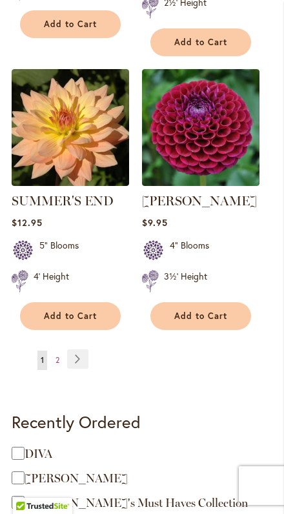
click at [82, 369] on link "Page Next" at bounding box center [77, 359] width 21 height 19
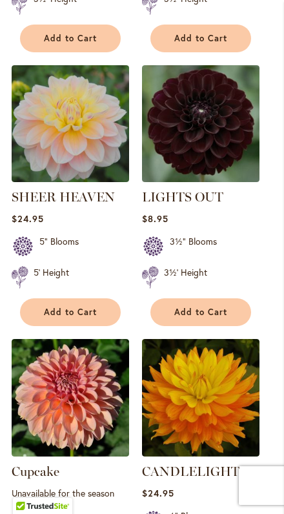
scroll to position [1116, 0]
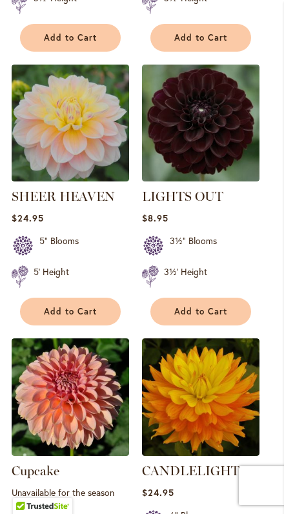
click at [200, 326] on button "Add to Cart" at bounding box center [201, 312] width 101 height 28
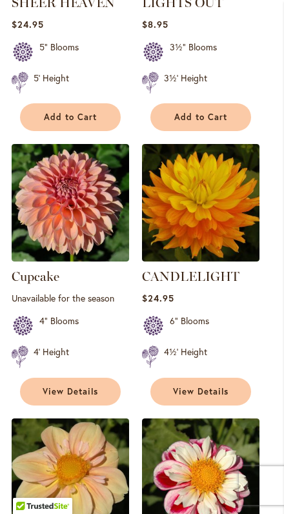
scroll to position [1384, 0]
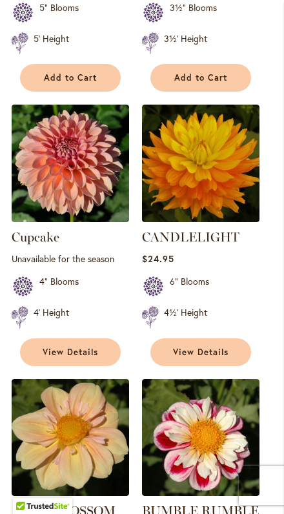
click at [199, 358] on span "View Details" at bounding box center [201, 352] width 56 height 11
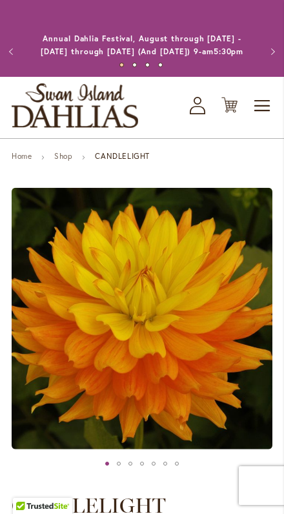
type input "*******"
click at [249, 113] on div "Toggle Nav Shop All Shop Dahlia Tubers Collections Fresh Cut Dahlias Gardening …" at bounding box center [142, 107] width 284 height 61
click at [235, 113] on icon "Cart .cls-1 { fill: #231f20; }" at bounding box center [230, 105] width 16 height 16
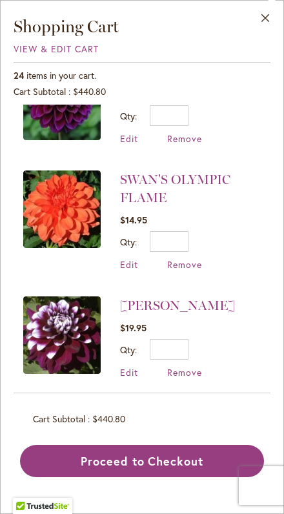
scroll to position [1060, 0]
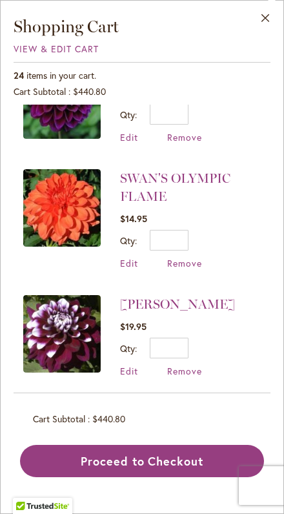
click at [195, 261] on span "Remove" at bounding box center [184, 263] width 35 height 12
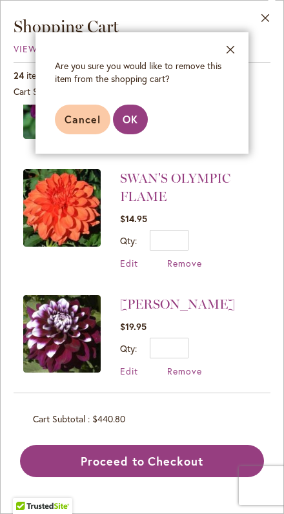
click at [142, 123] on button "OK" at bounding box center [130, 120] width 35 height 30
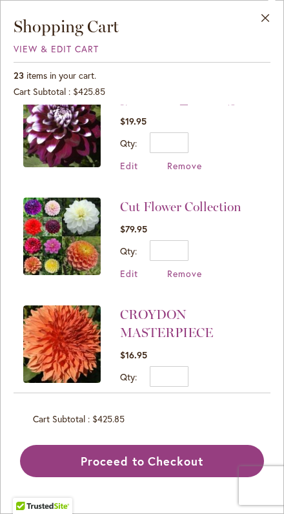
scroll to position [1140, 0]
click at [195, 269] on span "Remove" at bounding box center [184, 274] width 35 height 12
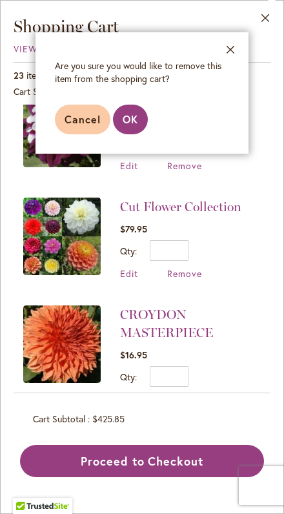
click at [136, 120] on span "OK" at bounding box center [131, 119] width 16 height 14
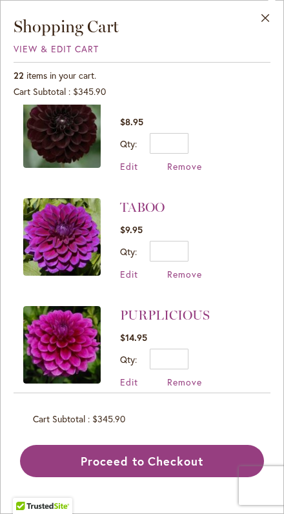
scroll to position [154, 0]
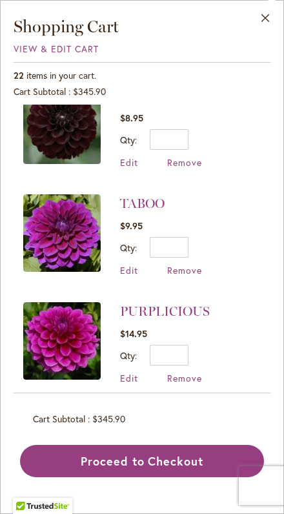
click at [182, 273] on span "Remove" at bounding box center [184, 270] width 35 height 12
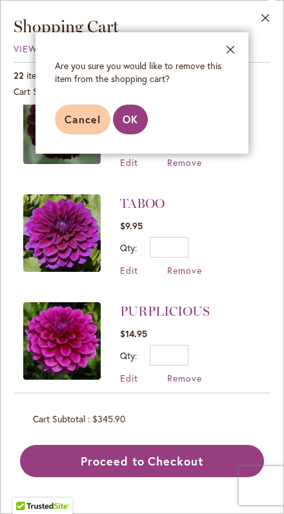
click at [138, 124] on span "OK" at bounding box center [131, 119] width 16 height 14
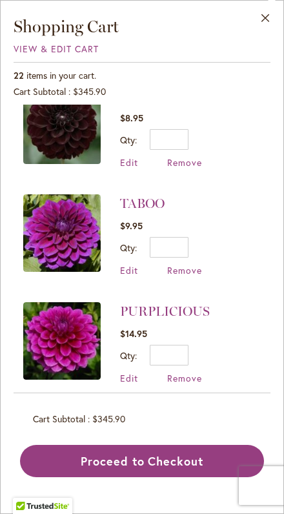
click at [137, 136] on label "Qty" at bounding box center [128, 140] width 17 height 12
click at [150, 136] on input "*" at bounding box center [169, 139] width 39 height 21
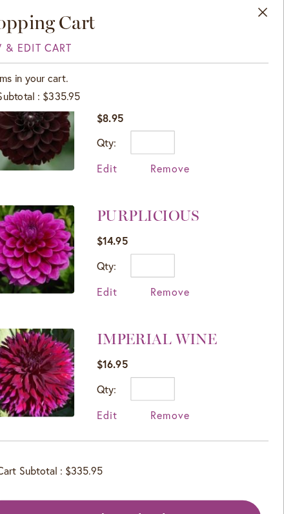
scroll to position [164, 0]
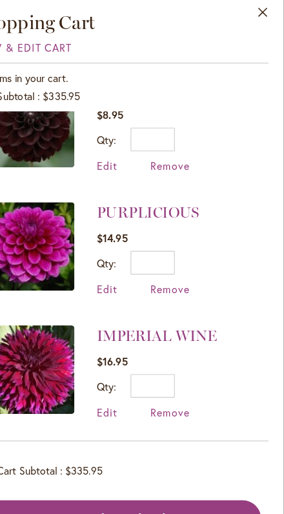
click at [167, 255] on span "Remove" at bounding box center [184, 260] width 35 height 12
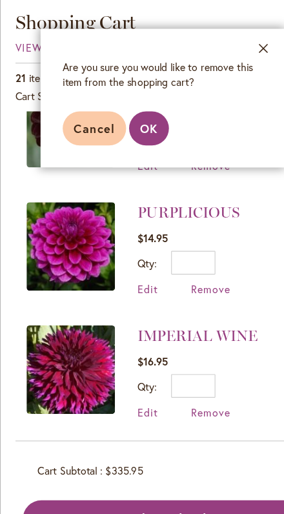
click at [129, 118] on span "OK" at bounding box center [131, 119] width 16 height 14
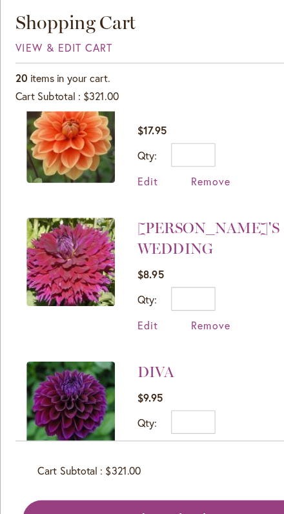
scroll to position [584, 0]
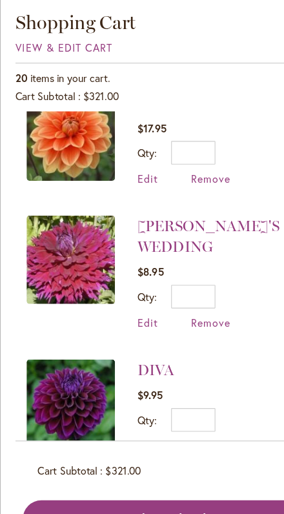
click at [189, 284] on span "Remove" at bounding box center [184, 290] width 35 height 12
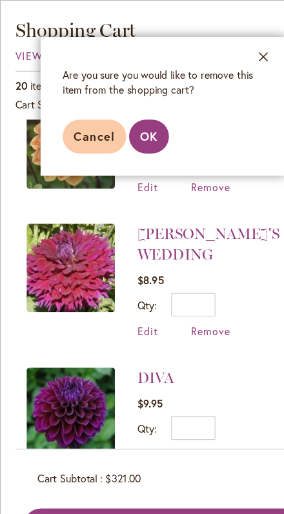
click at [130, 125] on span "OK" at bounding box center [131, 119] width 16 height 14
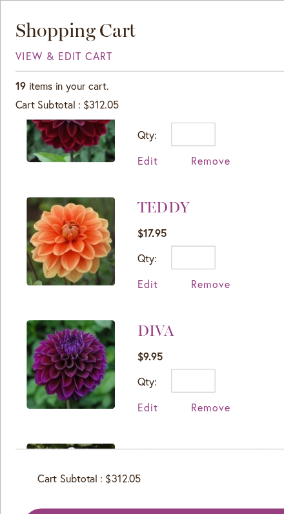
scroll to position [520, 0]
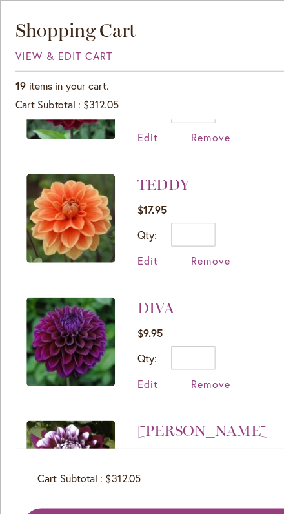
click at [199, 336] on span "Remove" at bounding box center [184, 336] width 35 height 12
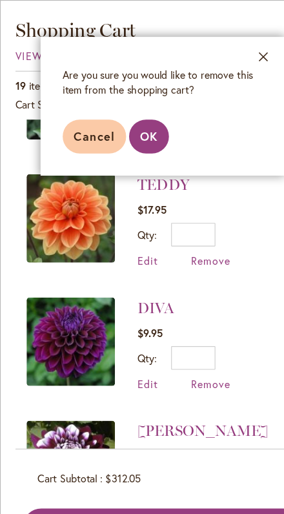
click at [143, 115] on button "OK" at bounding box center [130, 120] width 35 height 30
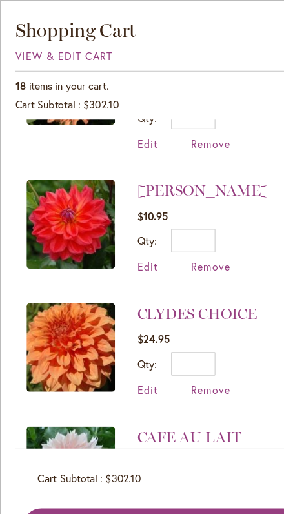
scroll to position [858, 0]
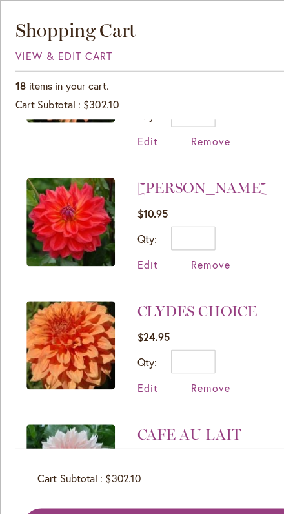
click at [187, 230] on span "Remove" at bounding box center [184, 232] width 35 height 12
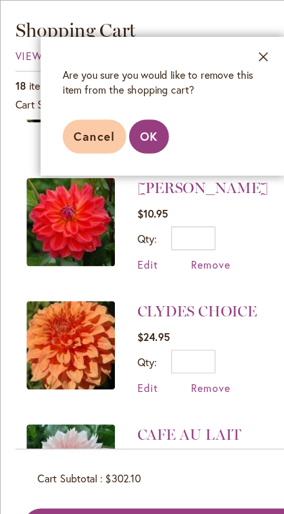
click at [129, 122] on span "OK" at bounding box center [131, 119] width 16 height 14
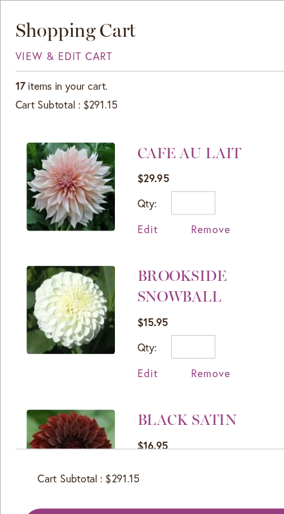
scroll to position [999, 0]
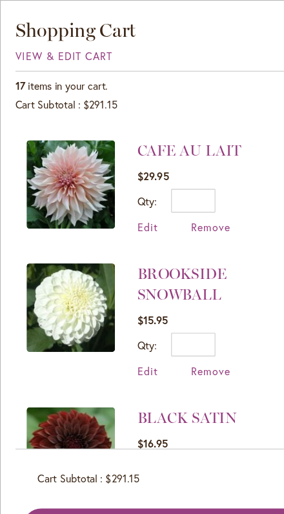
click at [193, 321] on span "Remove" at bounding box center [184, 325] width 35 height 12
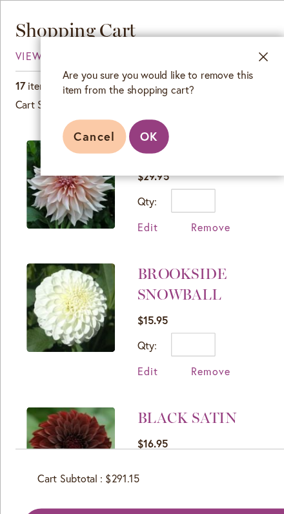
click at [124, 122] on span "OK" at bounding box center [131, 119] width 16 height 14
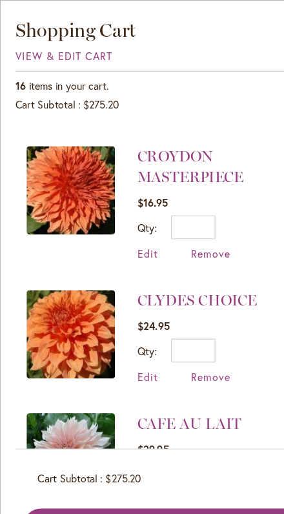
scroll to position [769, 0]
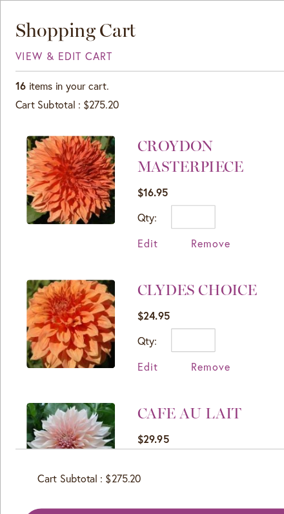
click at [197, 315] on span "Remove" at bounding box center [184, 321] width 35 height 12
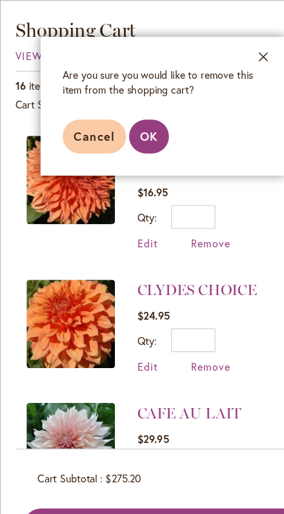
click at [127, 118] on span "OK" at bounding box center [131, 119] width 16 height 14
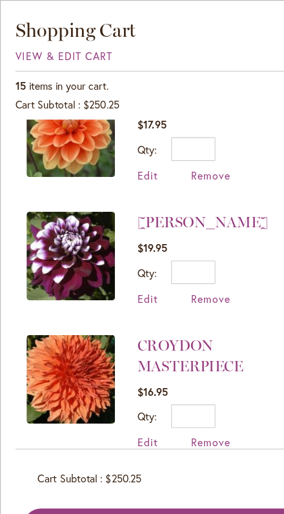
scroll to position [595, 0]
click at [183, 238] on input "*" at bounding box center [169, 238] width 39 height 21
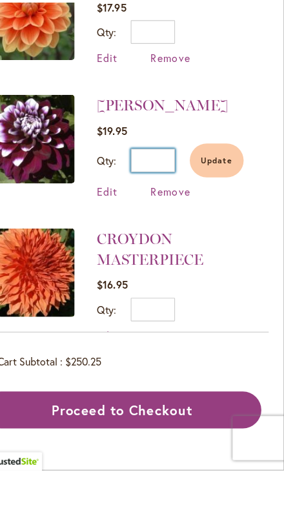
type input "*"
click at [211, 238] on span "Update" at bounding box center [225, 242] width 28 height 9
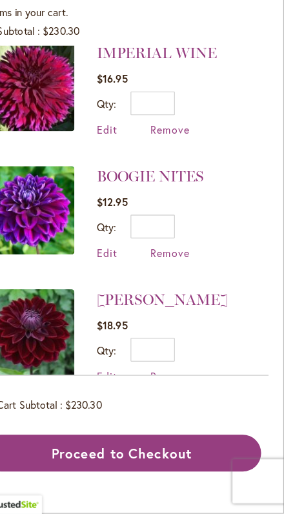
scroll to position [266, 0]
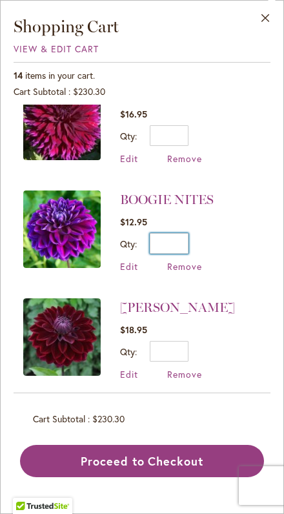
click at [180, 244] on input "*" at bounding box center [169, 243] width 39 height 21
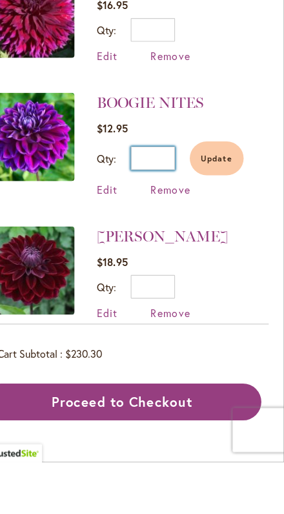
type input "*"
click at [211, 244] on span "Update" at bounding box center [225, 248] width 28 height 9
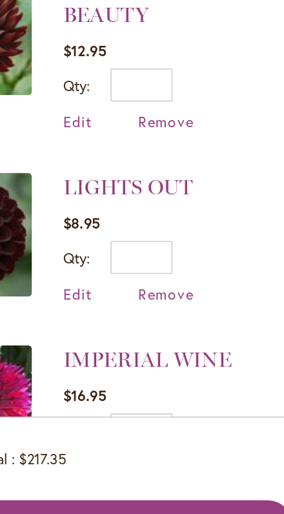
scroll to position [89, 0]
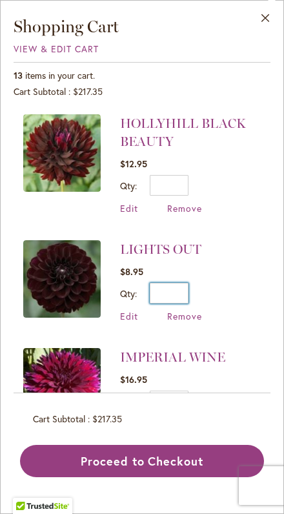
click at [188, 290] on input "*" at bounding box center [169, 293] width 39 height 21
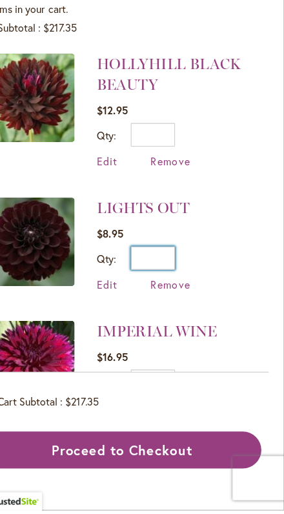
scroll to position [188, 0]
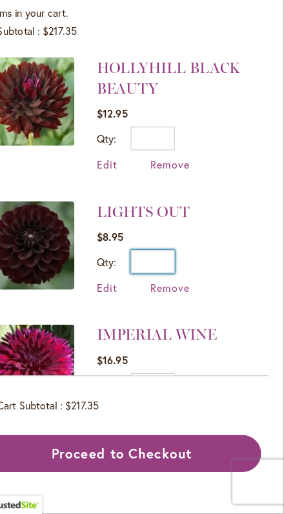
click at [151, 283] on input "*" at bounding box center [169, 293] width 39 height 21
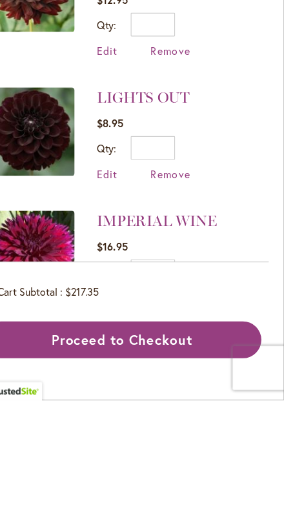
click at [120, 310] on span "Edit" at bounding box center [129, 316] width 18 height 12
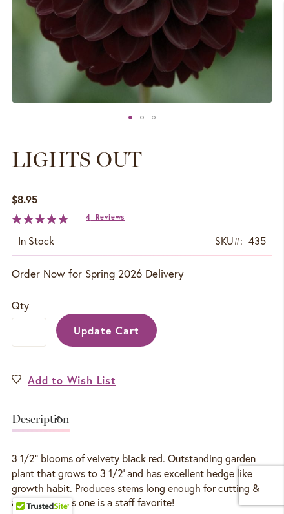
scroll to position [352, 0]
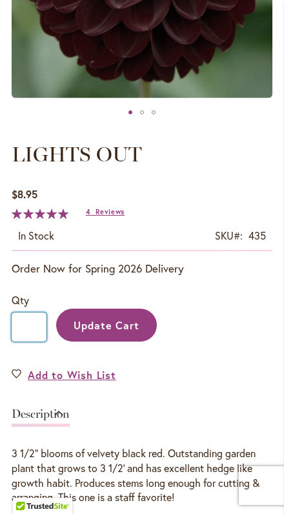
click at [31, 342] on input "*" at bounding box center [29, 327] width 35 height 29
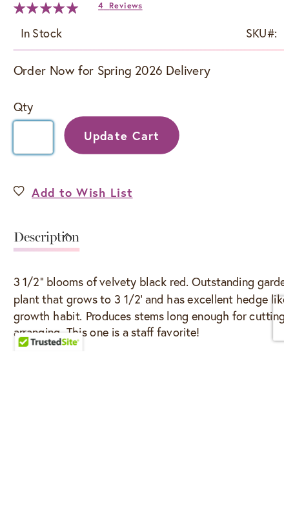
type input "*"
click at [109, 309] on button "Update Cart" at bounding box center [106, 325] width 101 height 33
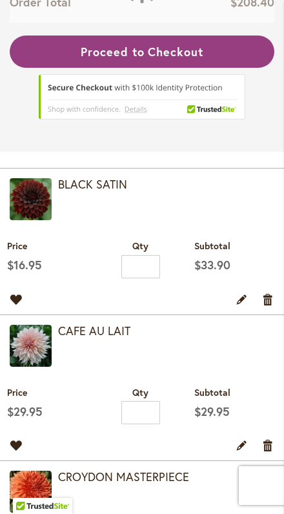
scroll to position [335, 0]
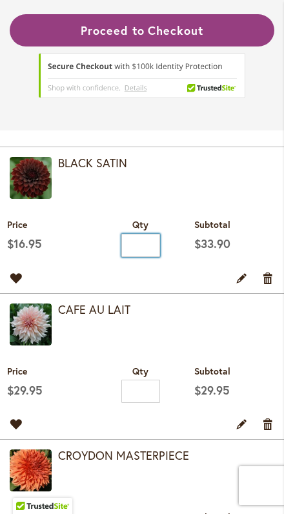
click at [143, 257] on input "*" at bounding box center [140, 245] width 39 height 23
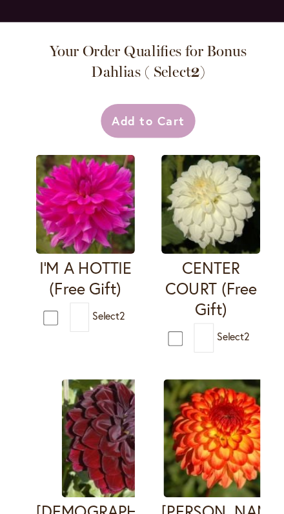
scroll to position [0, 0]
type input "*"
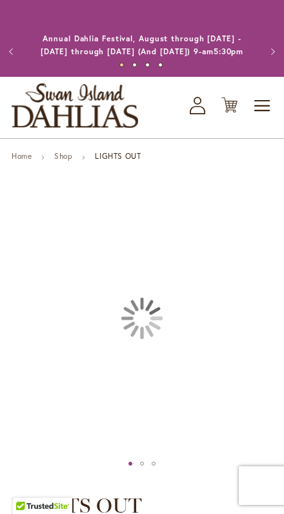
type input "*******"
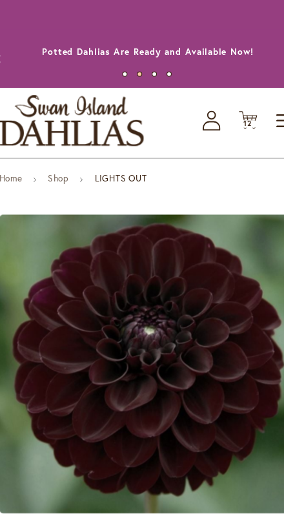
click at [222, 113] on icon "Cart .cls-1 { fill: #231f20; }" at bounding box center [230, 105] width 16 height 16
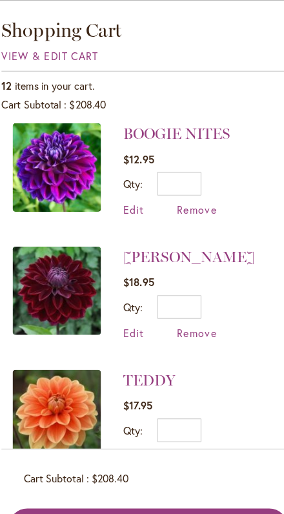
scroll to position [354, 0]
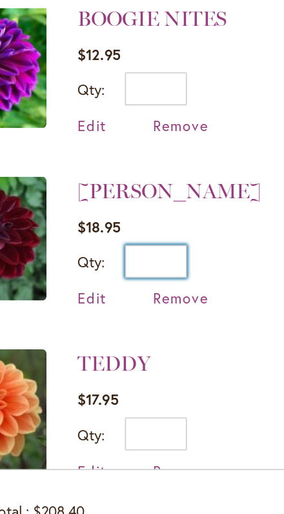
click at [150, 253] on input "*" at bounding box center [169, 263] width 39 height 21
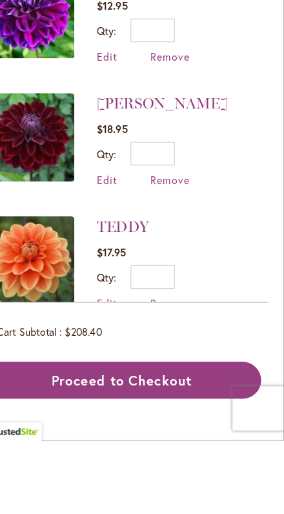
click at [158, 342] on div "$17.95 Qty * Update" at bounding box center [161, 361] width 82 height 39
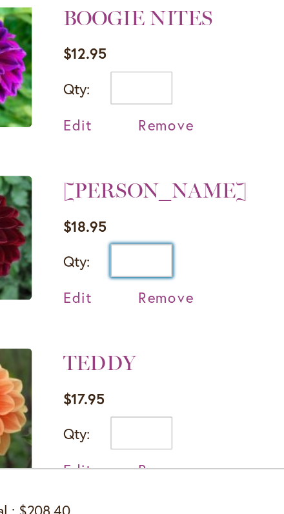
click at [150, 253] on input "*" at bounding box center [169, 263] width 39 height 21
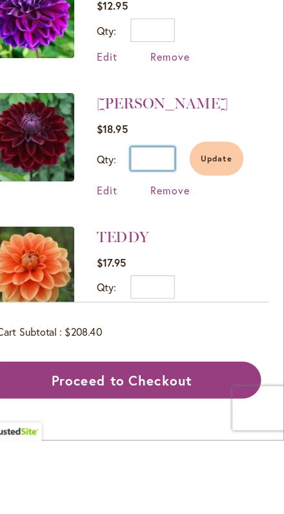
type input "*"
click at [211, 263] on span "Update" at bounding box center [225, 267] width 28 height 9
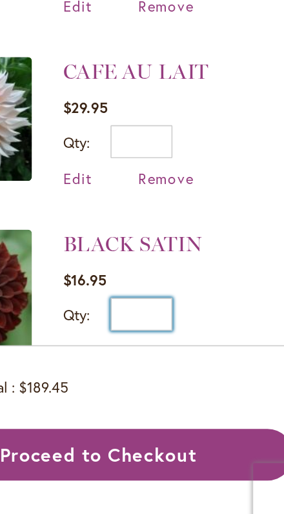
scroll to position [298, 0]
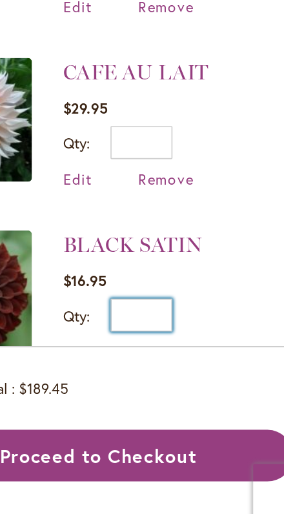
click at [150, 363] on input "Qty" at bounding box center [169, 373] width 39 height 21
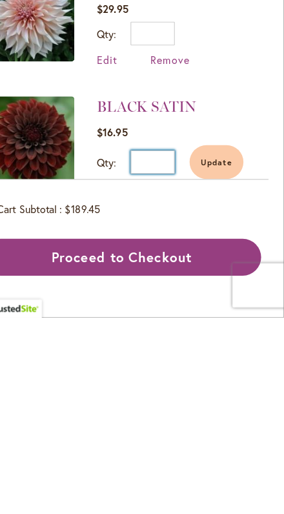
type input "*"
click at [211, 374] on span "Update" at bounding box center [225, 378] width 28 height 9
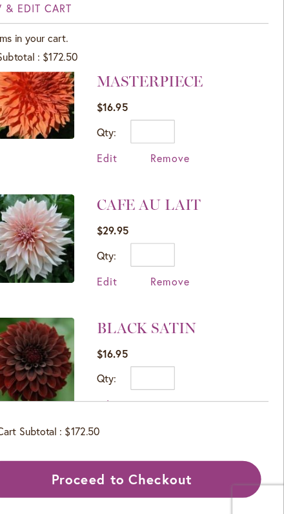
scroll to position [801, 0]
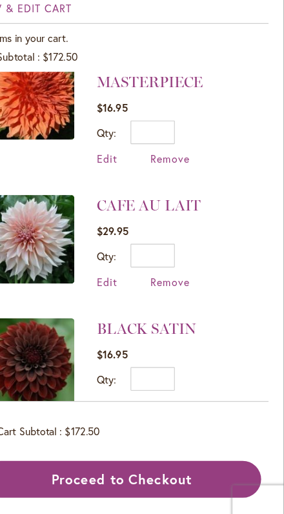
click at [134, 447] on button "Proceed to Checkout" at bounding box center [142, 461] width 244 height 32
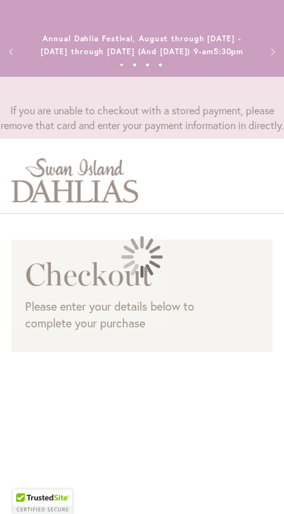
select select "**"
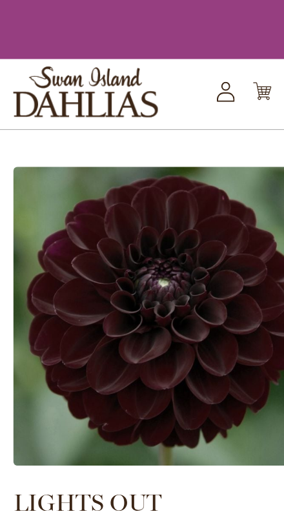
type input "*******"
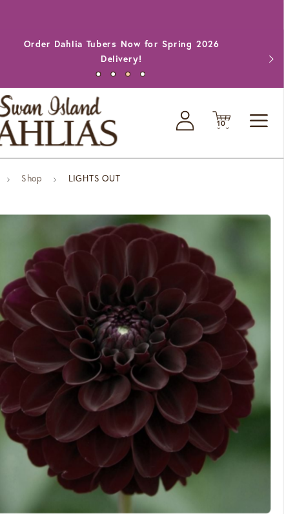
click at [222, 111] on icon "Cart .cls-1 { fill: #231f20; }" at bounding box center [230, 105] width 16 height 16
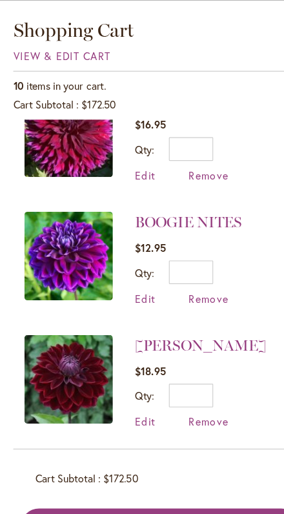
scroll to position [271, 0]
